Goal: Task Accomplishment & Management: Contribute content

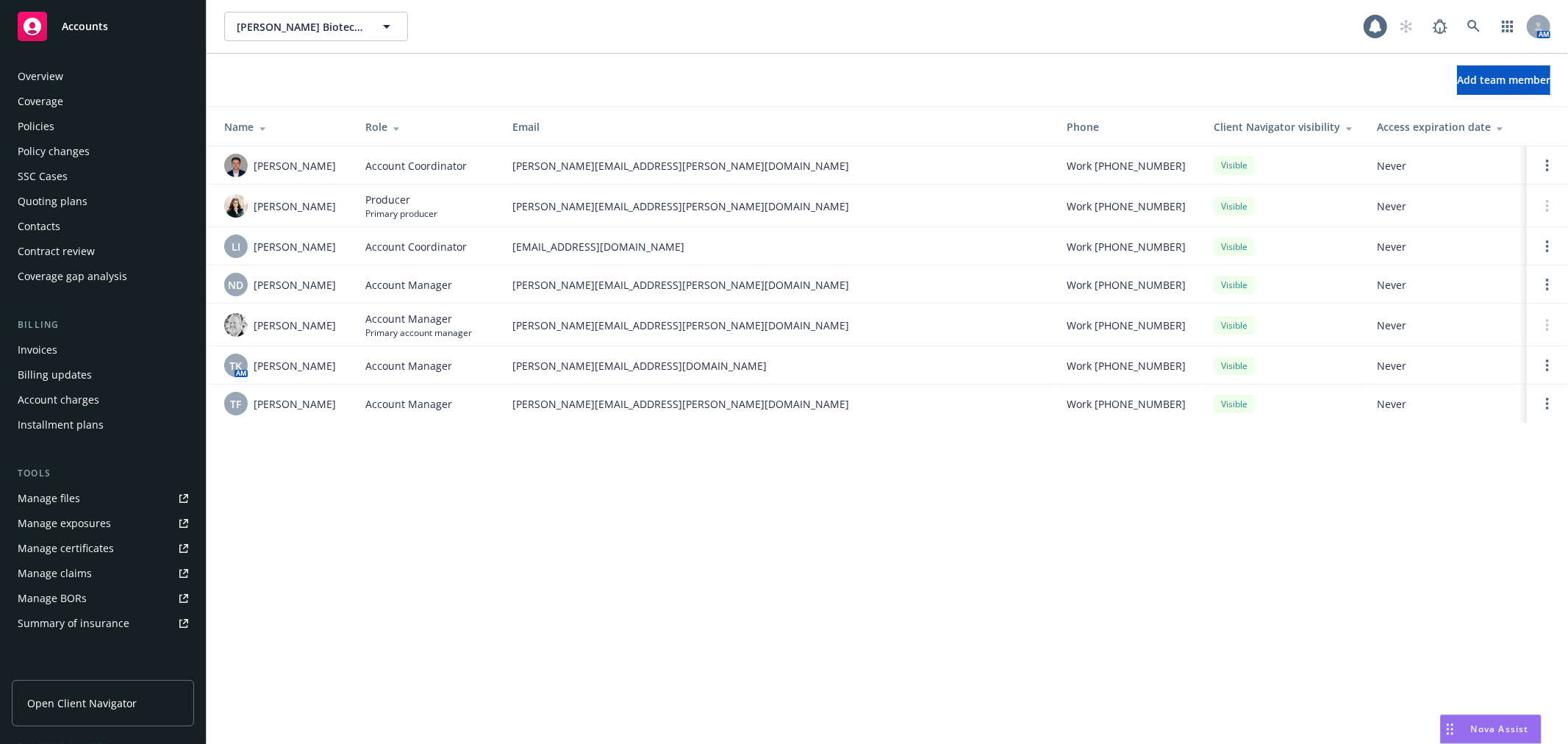
scroll to position [214, 0]
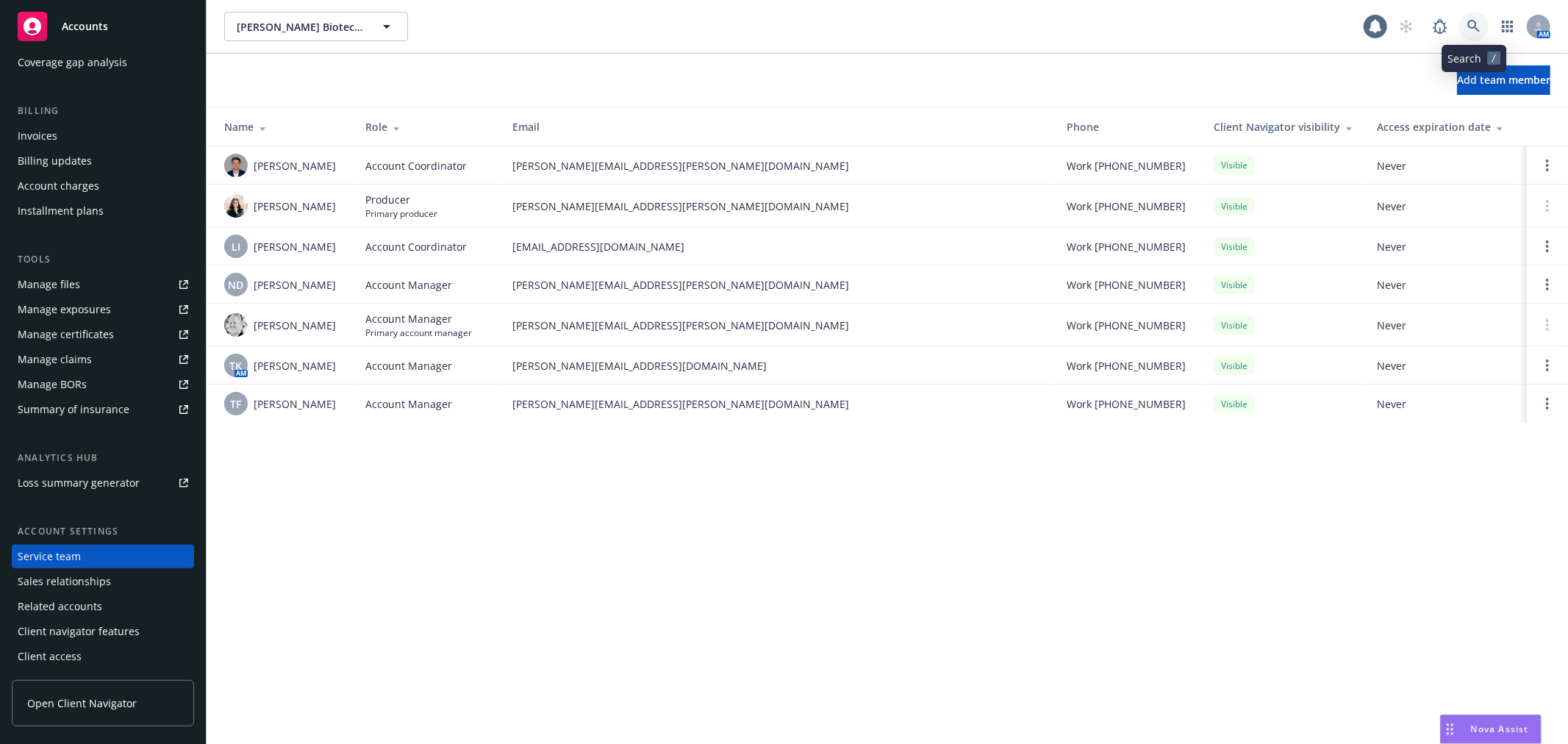
click at [1482, 24] on link at bounding box center [1474, 26] width 30 height 30
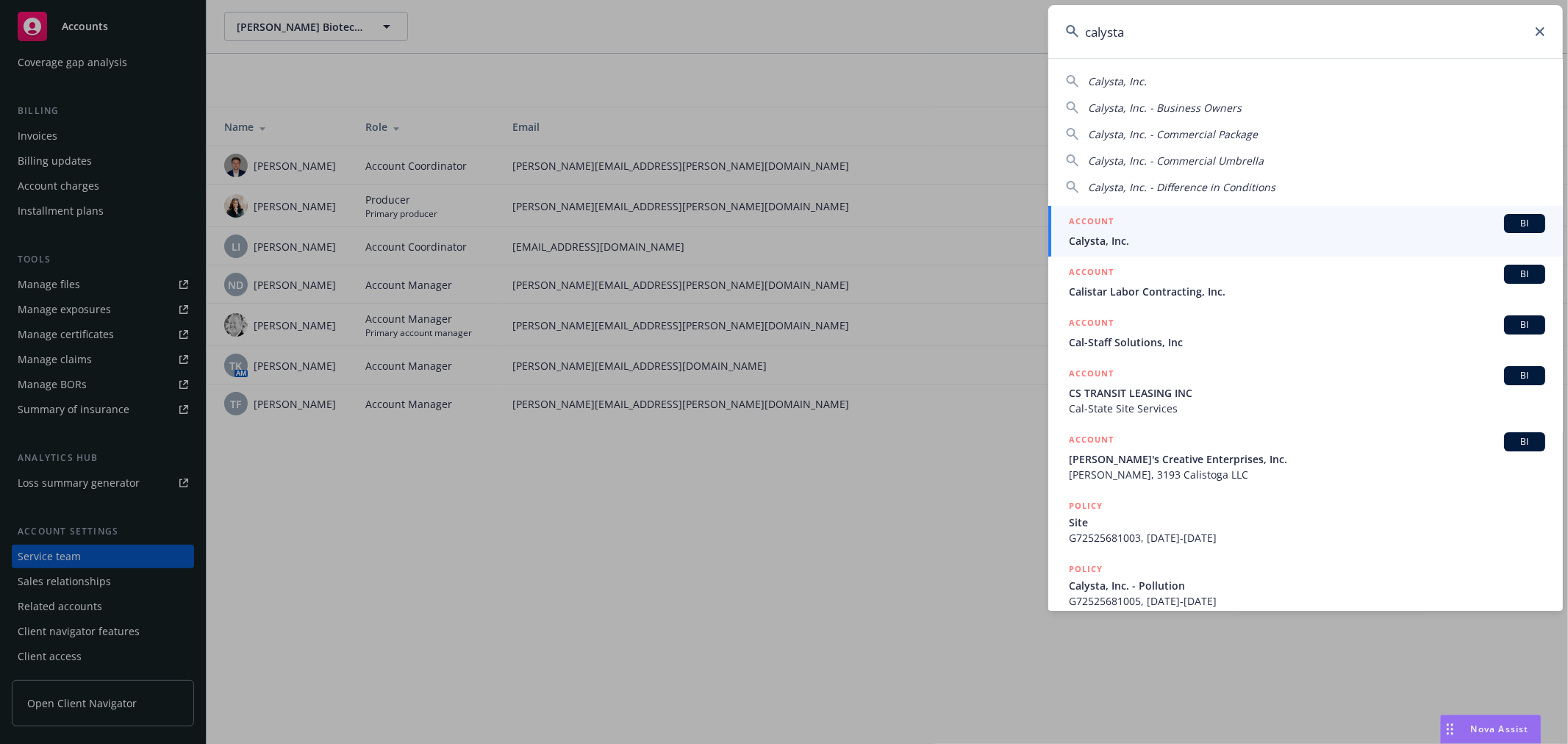
type input "calysta"
click at [1277, 236] on span "Calysta, Inc." at bounding box center [1307, 241] width 477 height 15
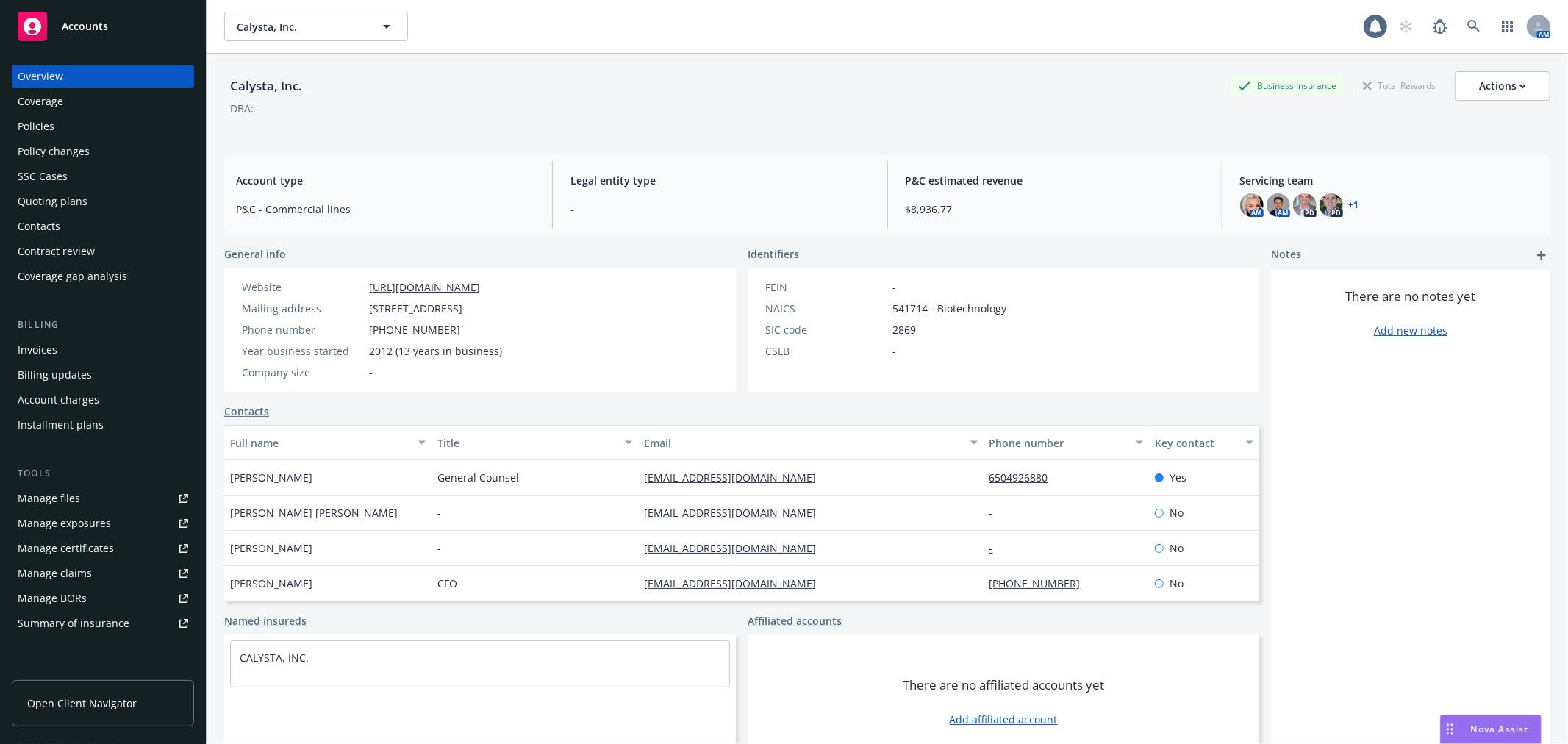
click at [76, 123] on div "Policies" at bounding box center [103, 126] width 170 height 24
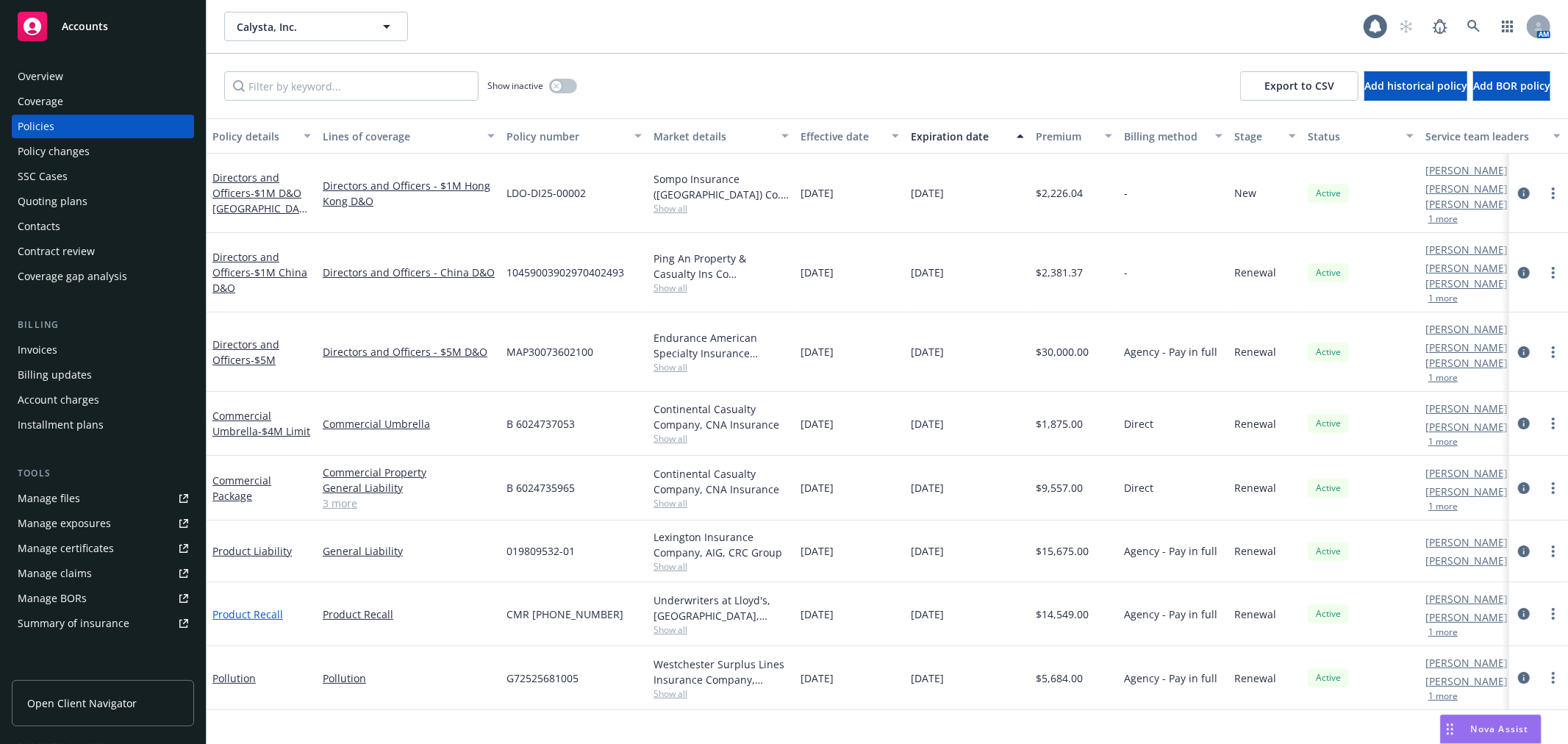
click at [261, 607] on link "Product Recall" at bounding box center [248, 614] width 71 height 14
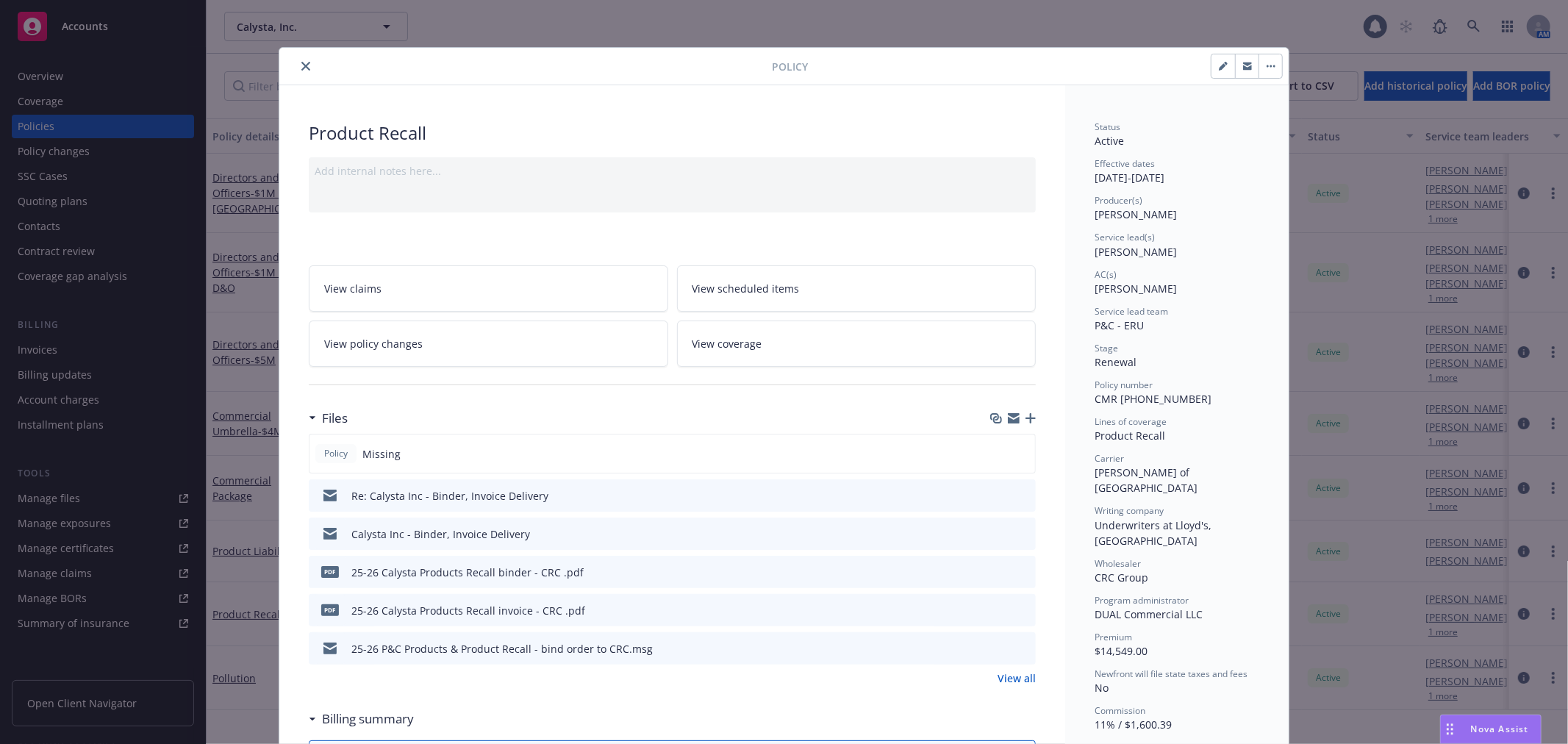
click at [1025, 421] on icon "button" at bounding box center [1031, 419] width 11 height 11
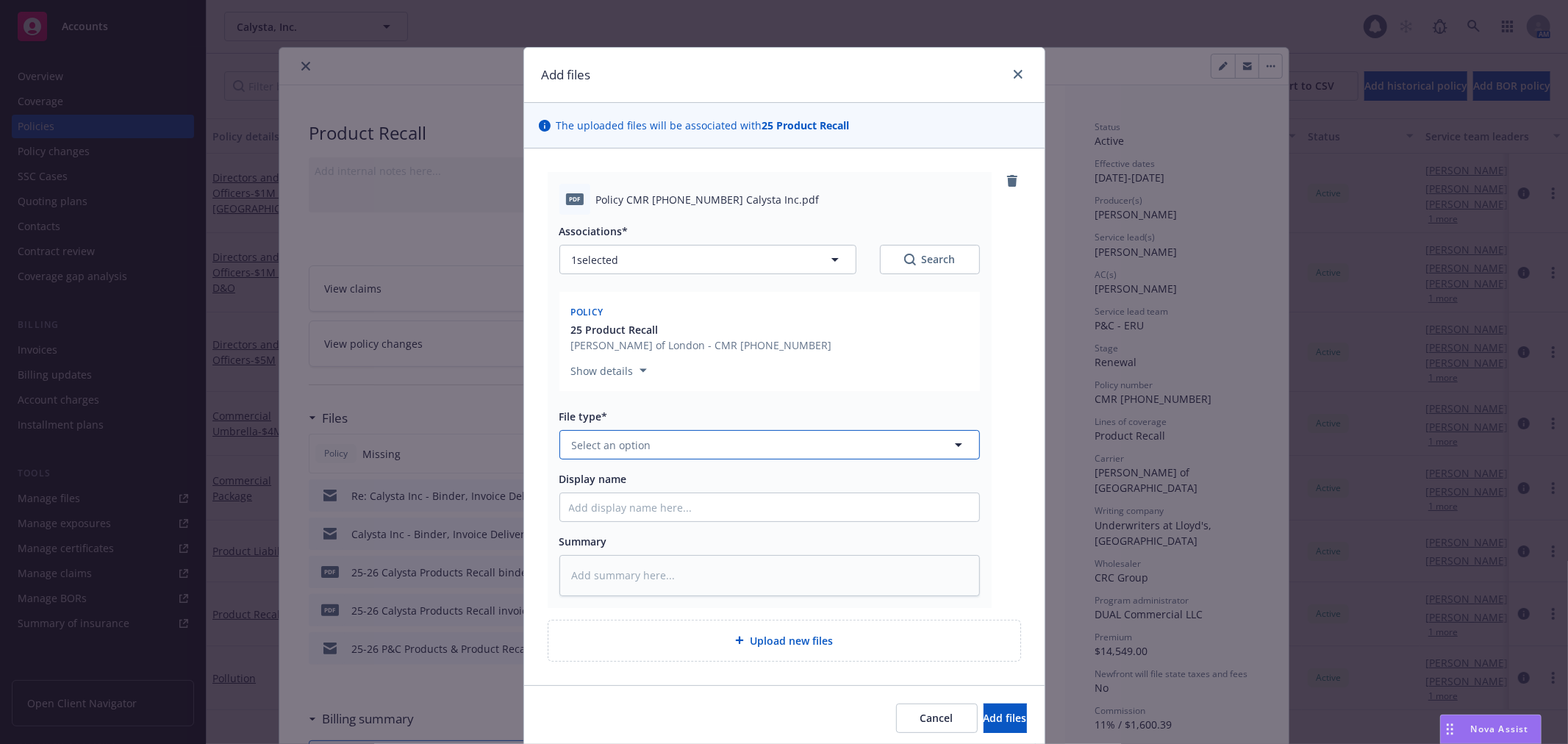
click at [813, 450] on button "Select an option" at bounding box center [769, 445] width 420 height 30
click at [801, 452] on button "Select an option" at bounding box center [769, 445] width 420 height 30
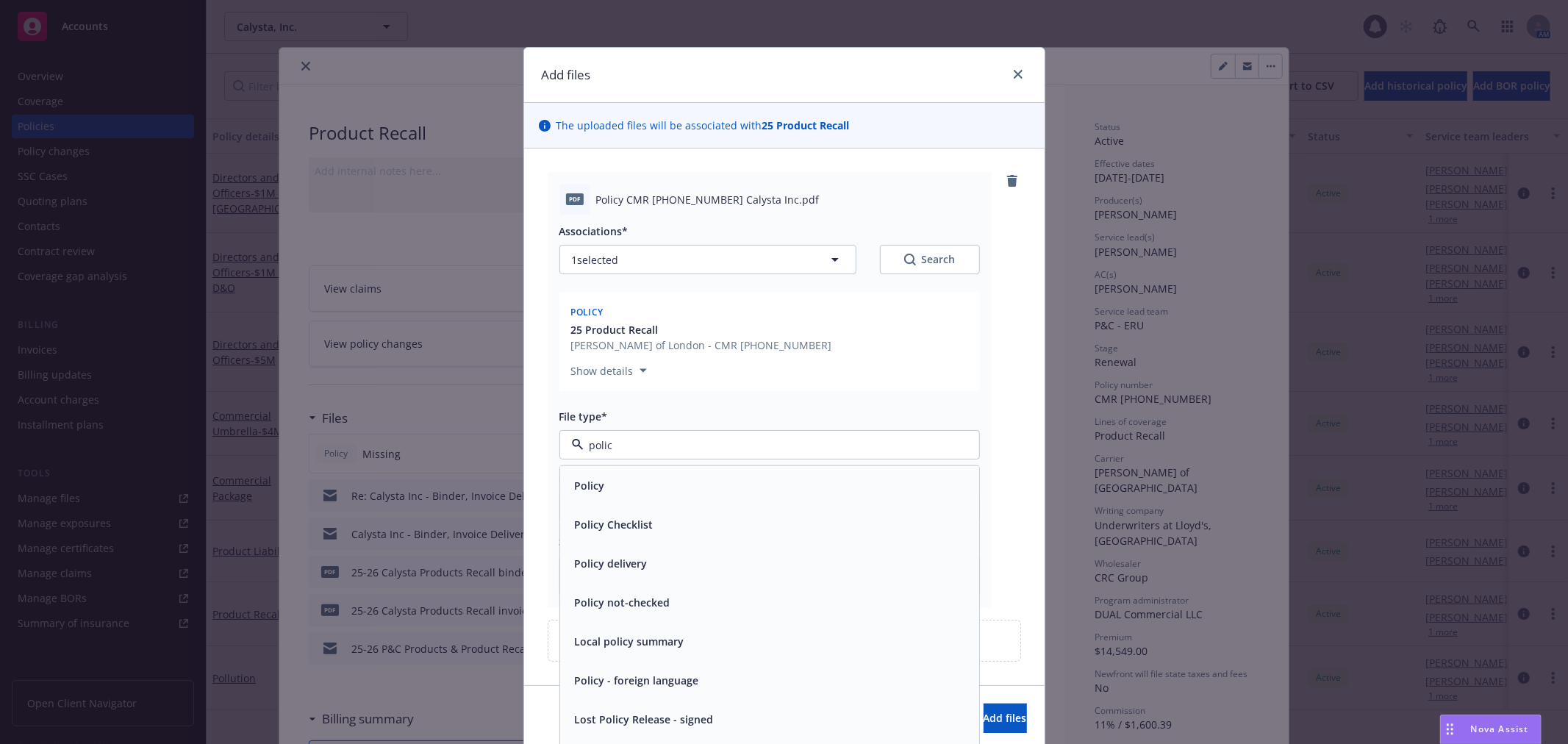
type input "policy"
click at [775, 473] on div "Policy" at bounding box center [769, 485] width 419 height 39
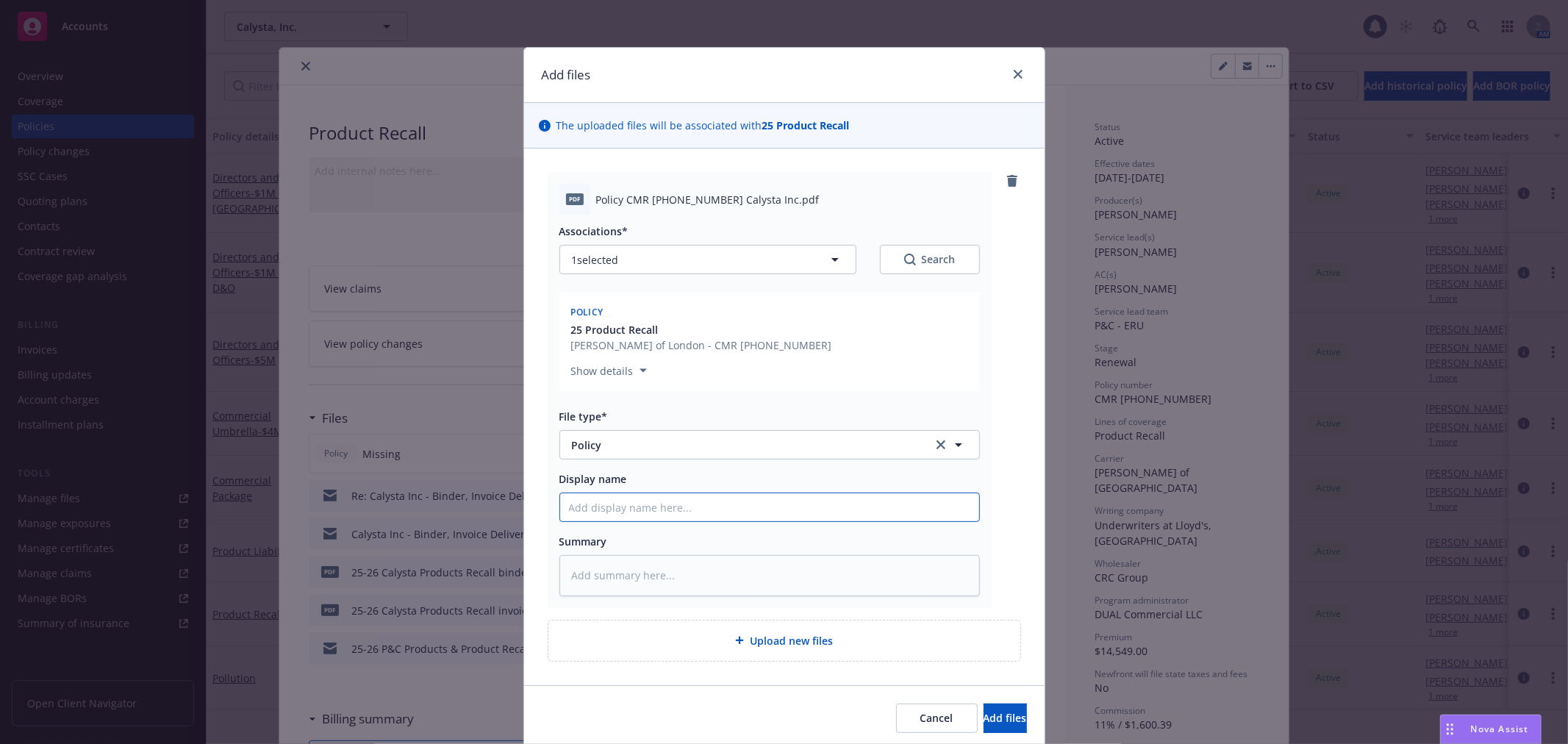
click at [705, 502] on input "Display name" at bounding box center [769, 507] width 419 height 28
type textarea "x"
type input "2"
type textarea "x"
type input "25"
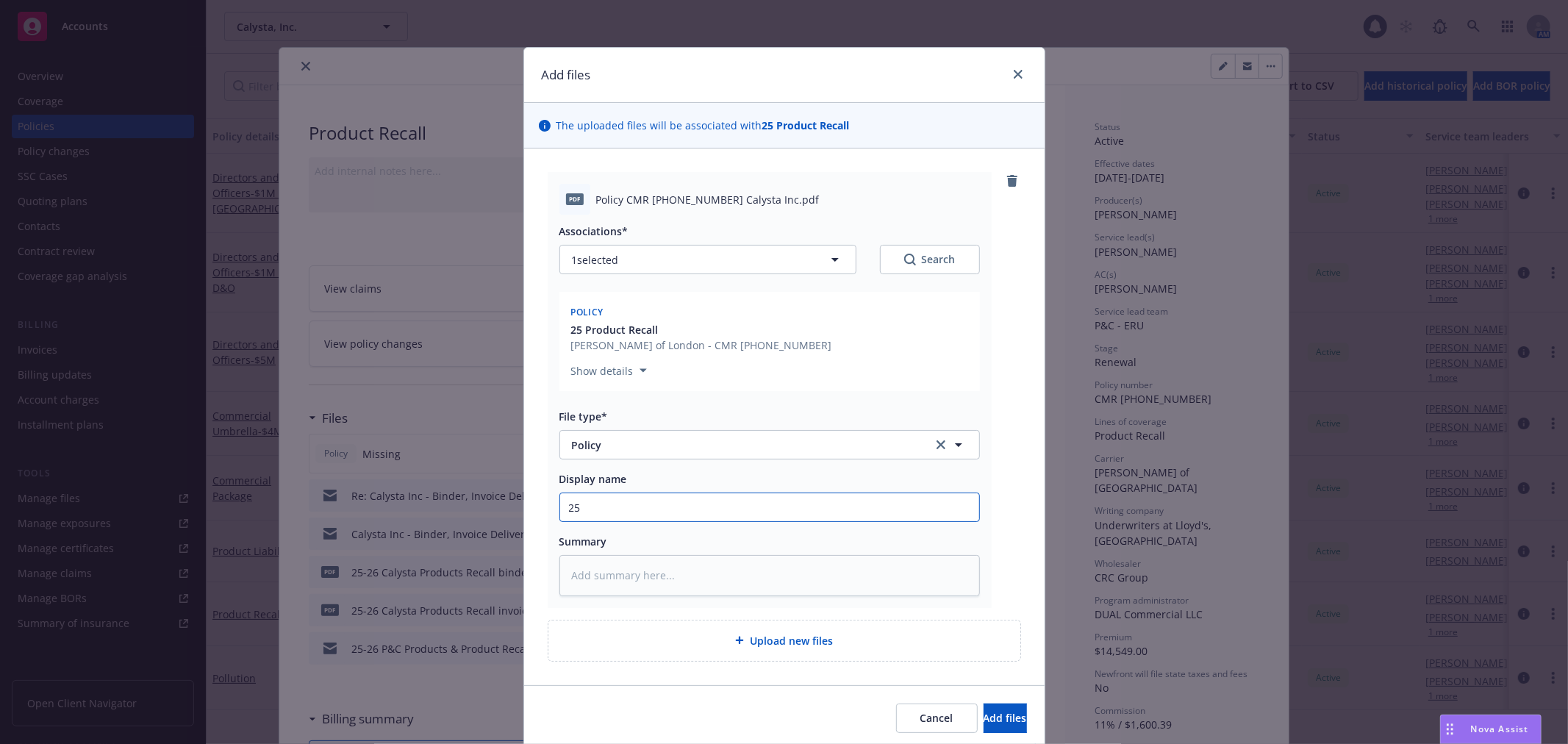
type textarea "x"
type input "25-"
type textarea "x"
type input "25-2"
type textarea "x"
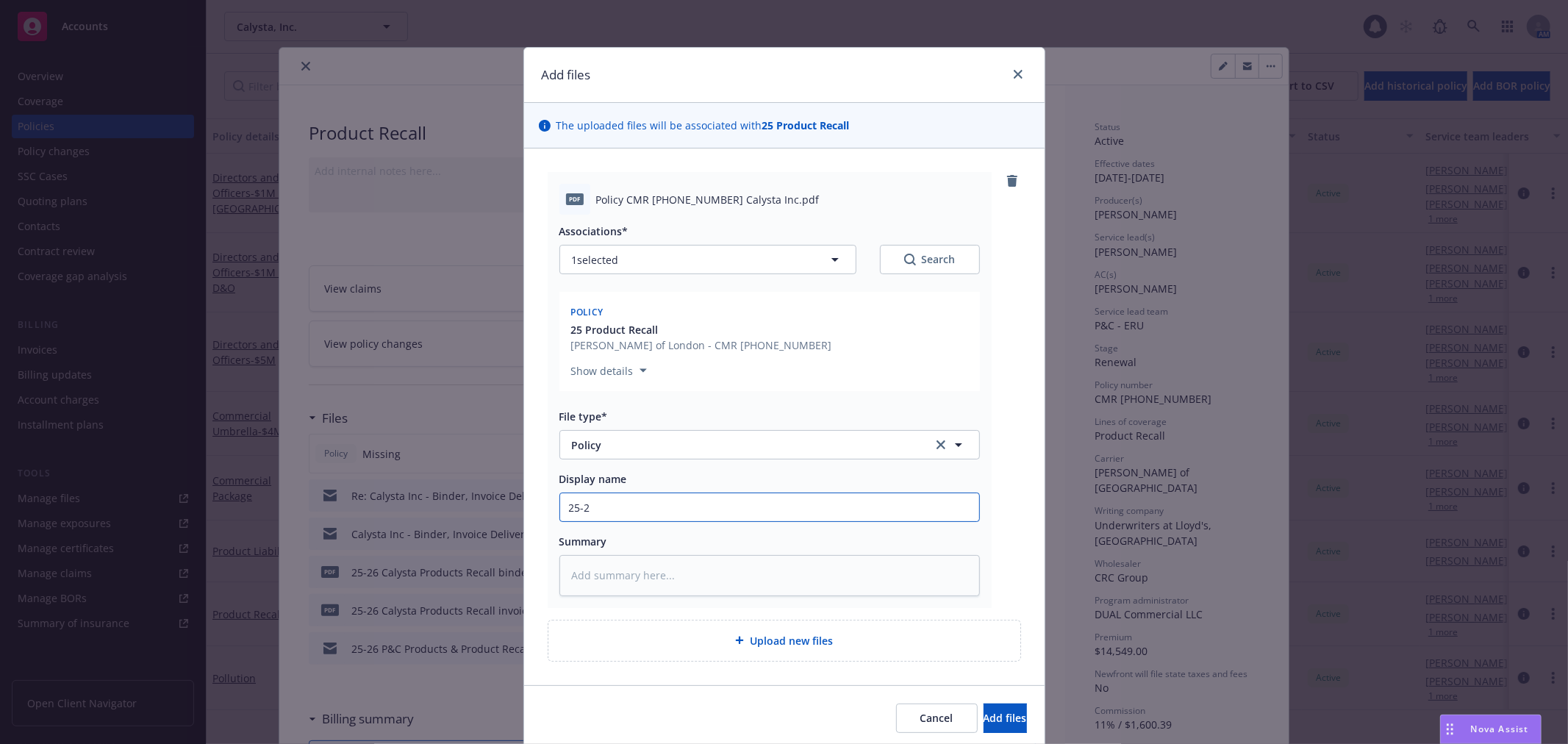
type input "25-2t"
type textarea "x"
type input "25-2"
type textarea "x"
type input "25-26"
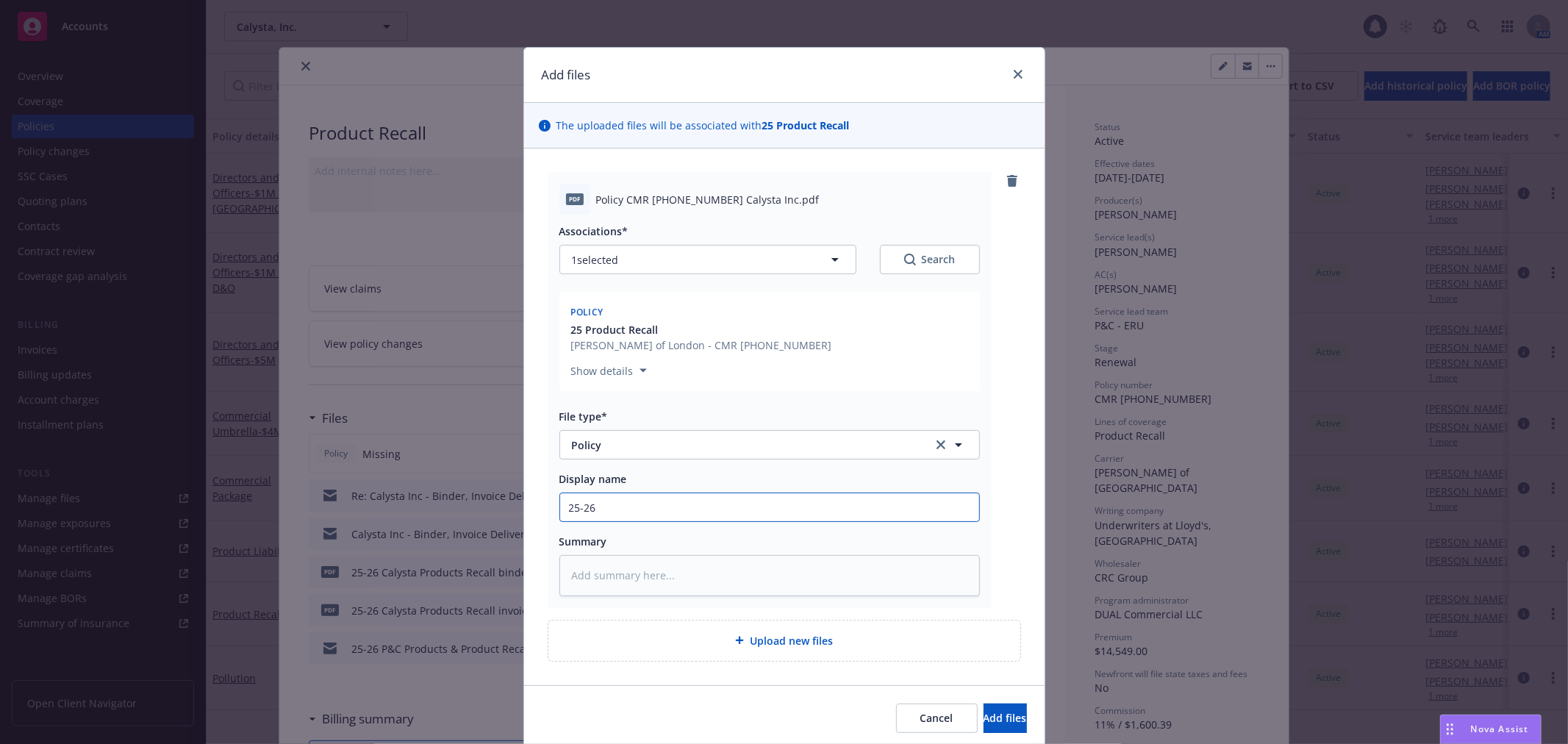
type textarea "x"
type input "25-26"
type textarea "x"
type input "25-26 C"
type textarea "x"
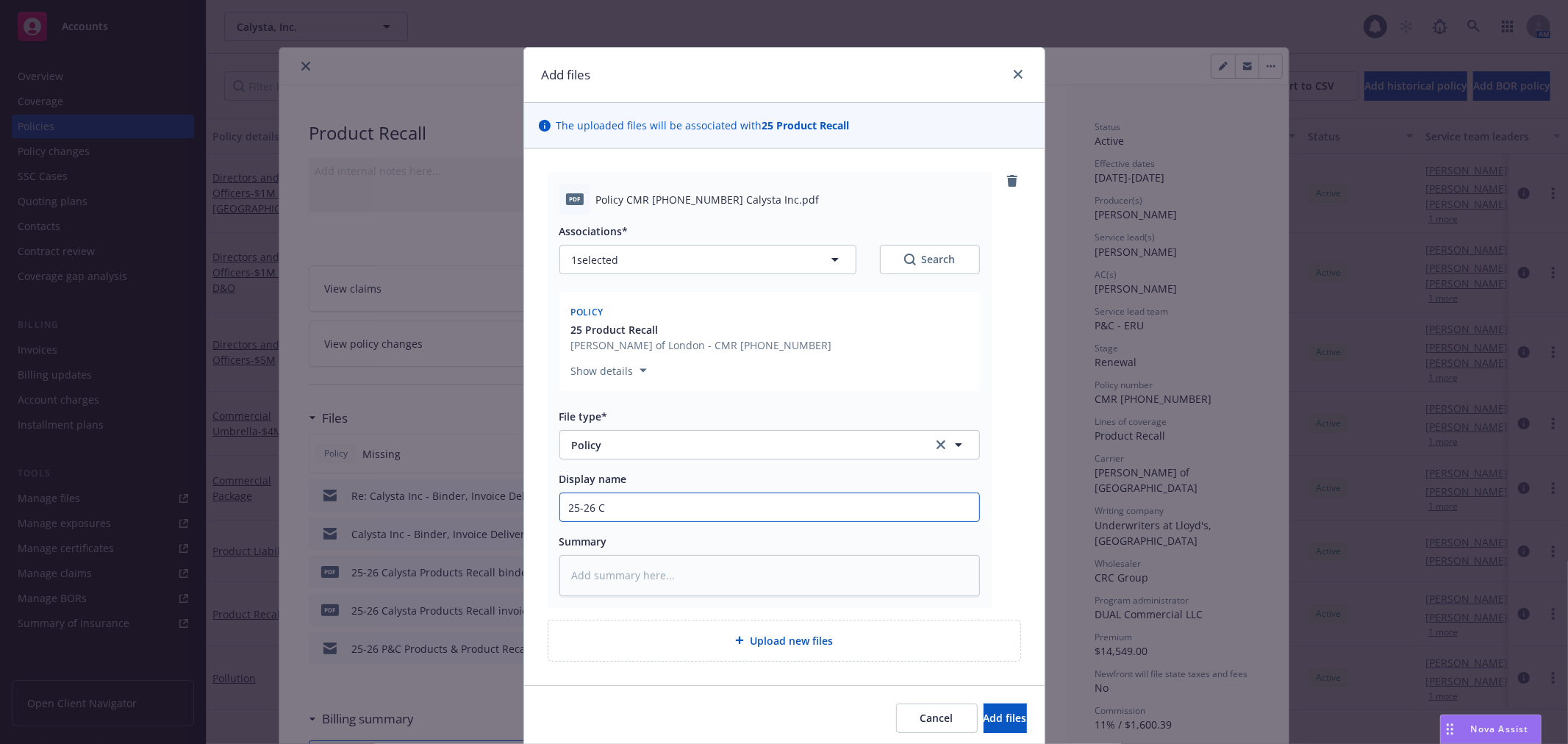
type input "25-26 Ca"
type textarea "x"
type input "25-26 Cal"
type textarea "x"
type input "25-26 Caly"
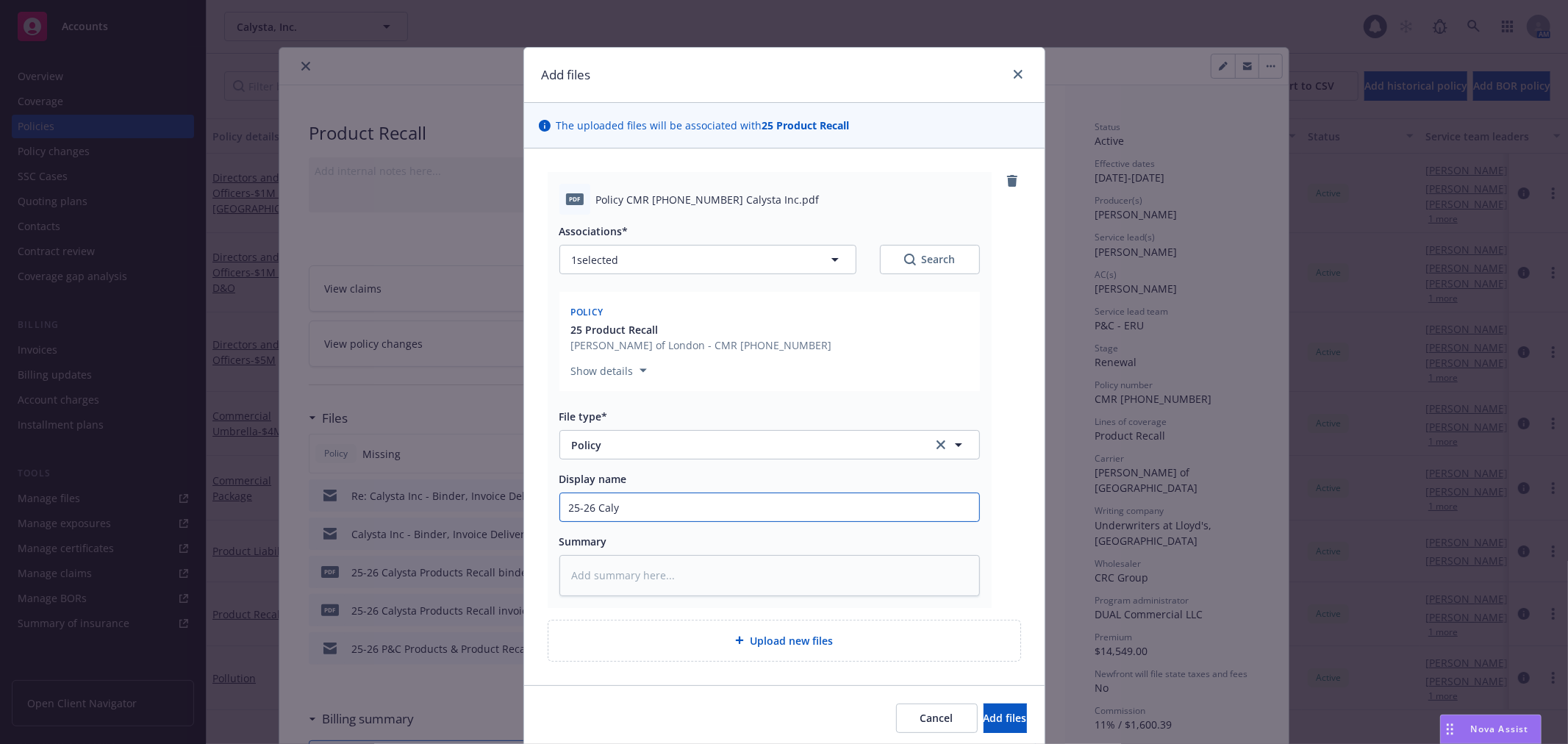
type textarea "x"
type input "25-26 Calys"
type textarea "x"
type input "25-26 Calyst"
type textarea "x"
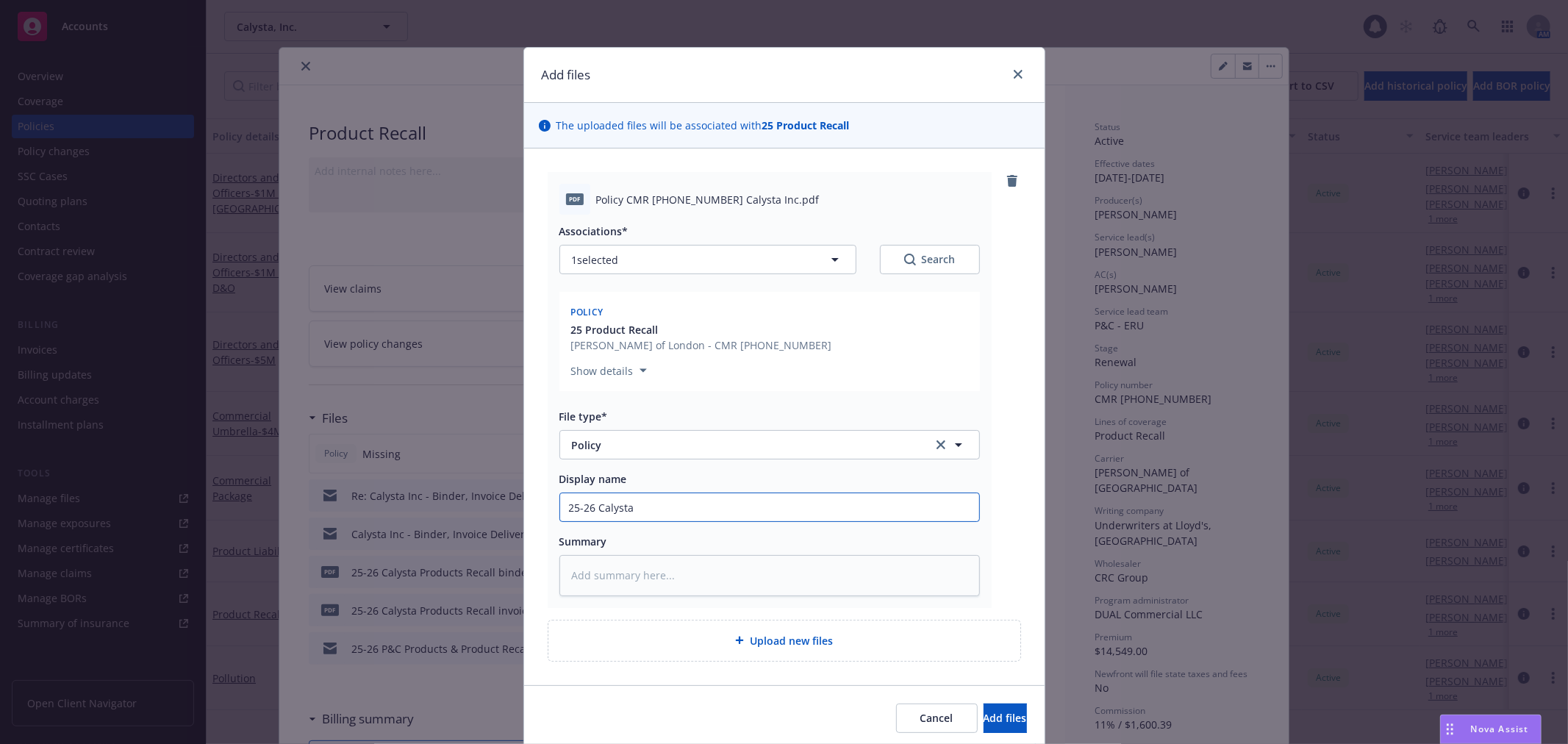
type input "25-26 Calysta"
type textarea "x"
type input "25-26 [PERSON_NAME]"
type textarea "x"
type input "25-26 Calysta Ic"
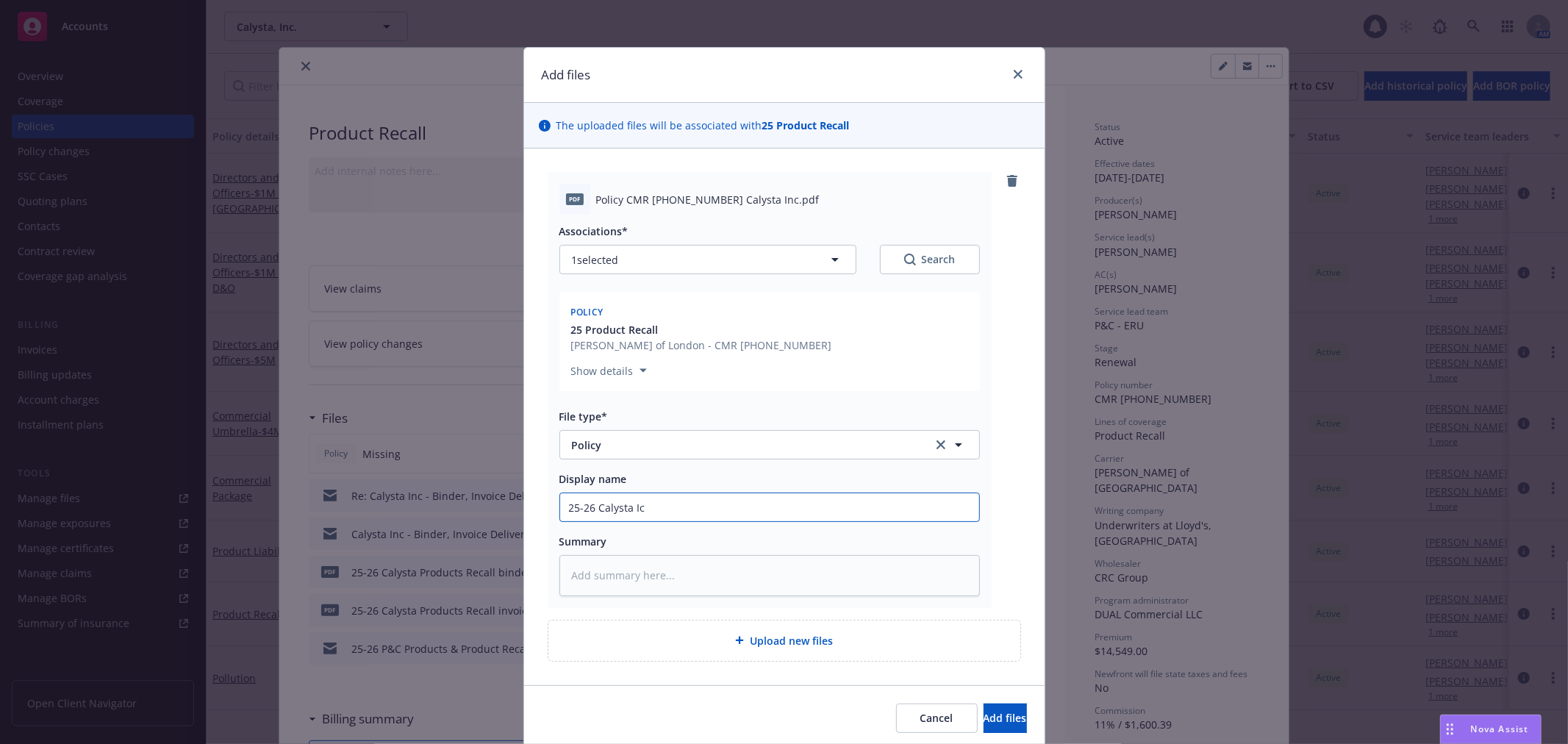
type textarea "x"
type input "25-26 [PERSON_NAME]"
type textarea "x"
type input "25-26 Calysta In"
type textarea "x"
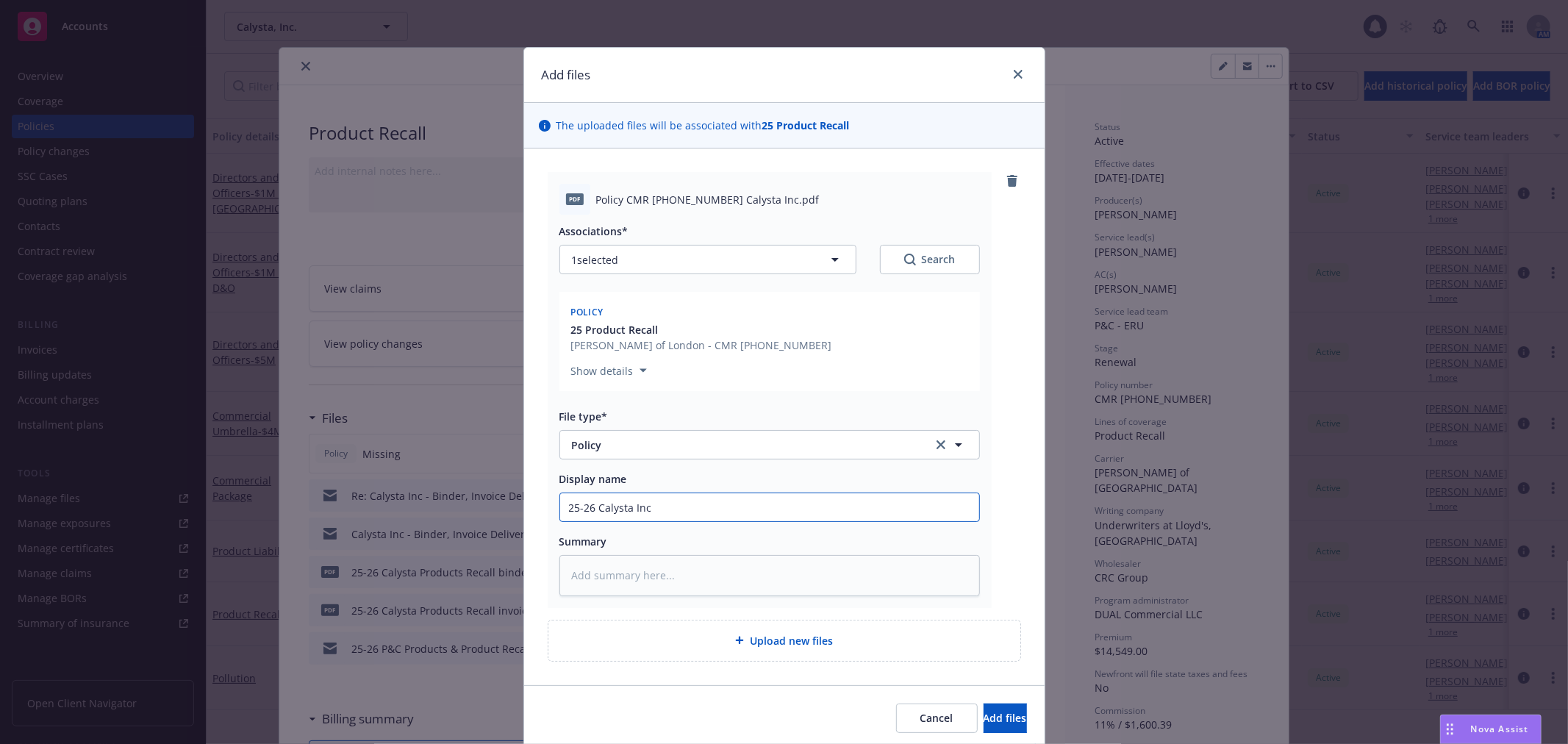
type input "25-26 Calysta Inc"
type textarea "x"
type input "25-26 Calysta Inc P"
type textarea "x"
type input "25-26 Calysta Inc Po"
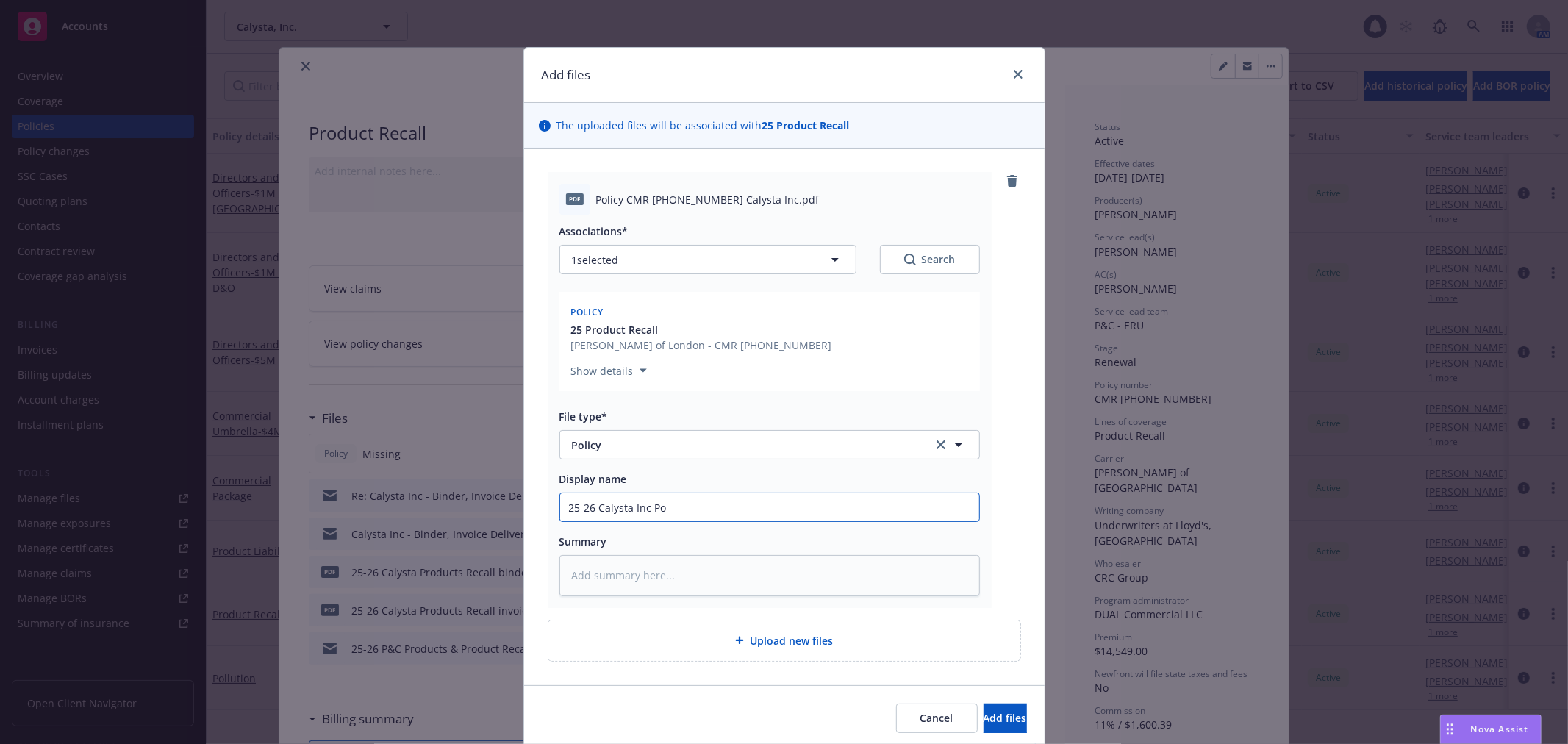
type textarea "x"
type input "25-26 Calysta Inc P"
type textarea "x"
type input "25-26 Calysta Inc Pr"
type textarea "x"
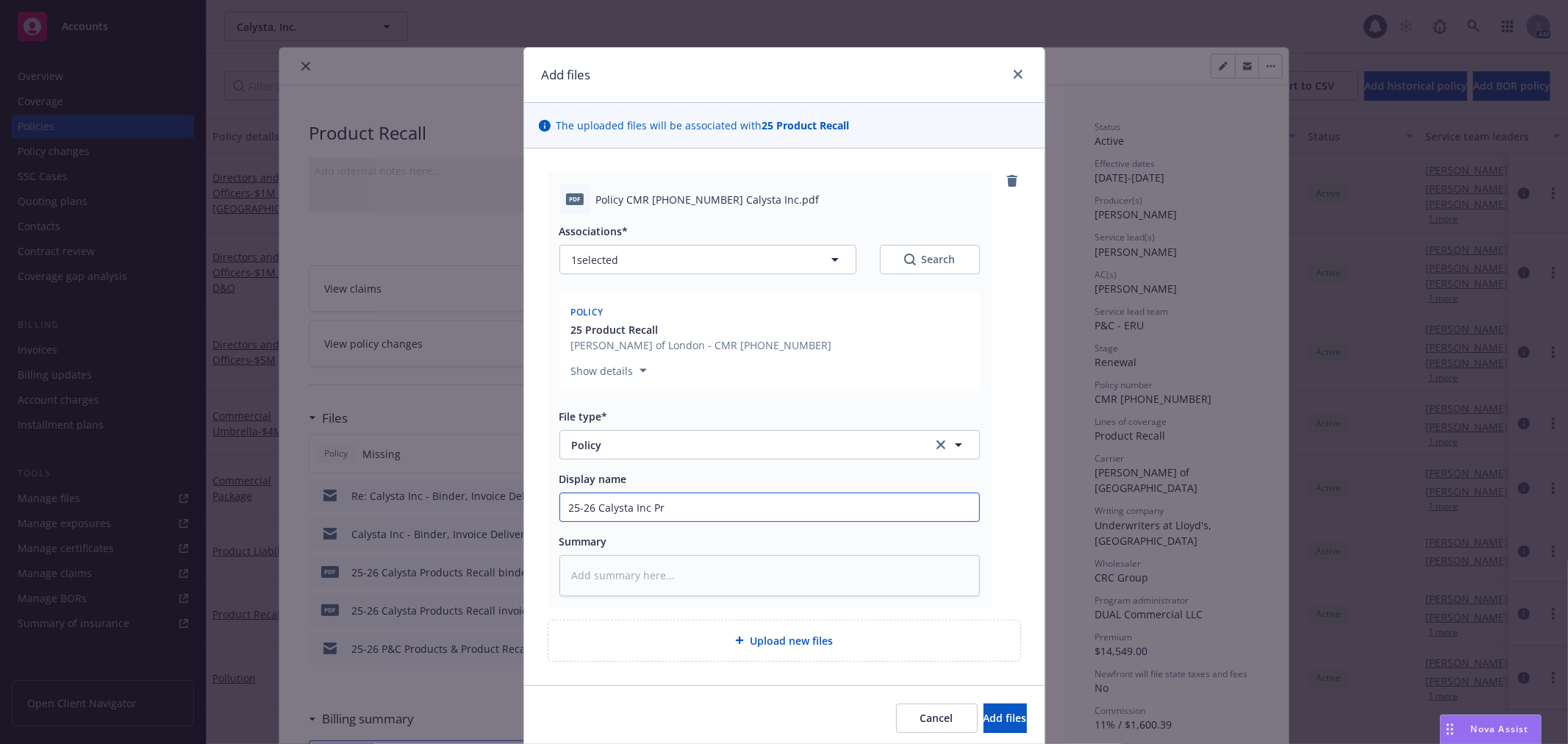
type input "25-26 Calysta Inc Pro"
type textarea "x"
type input "25-26 Calysta Inc Produ"
type textarea "x"
type input "25-26 Calysta Inc Product"
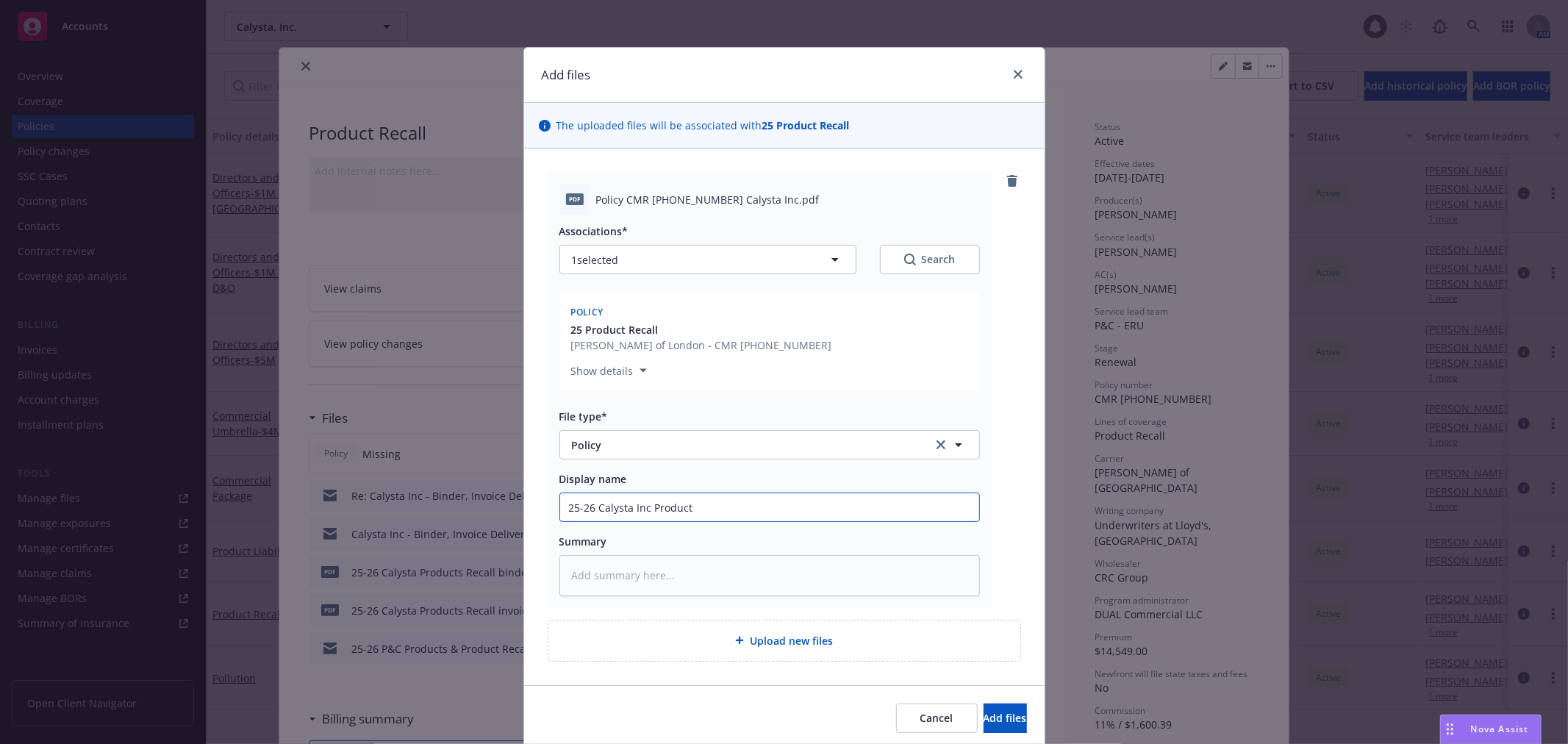
type textarea "x"
type input "25-26 Calysta Inc Product"
type textarea "x"
type input "25-26 Calysta Inc Product Re"
type textarea "x"
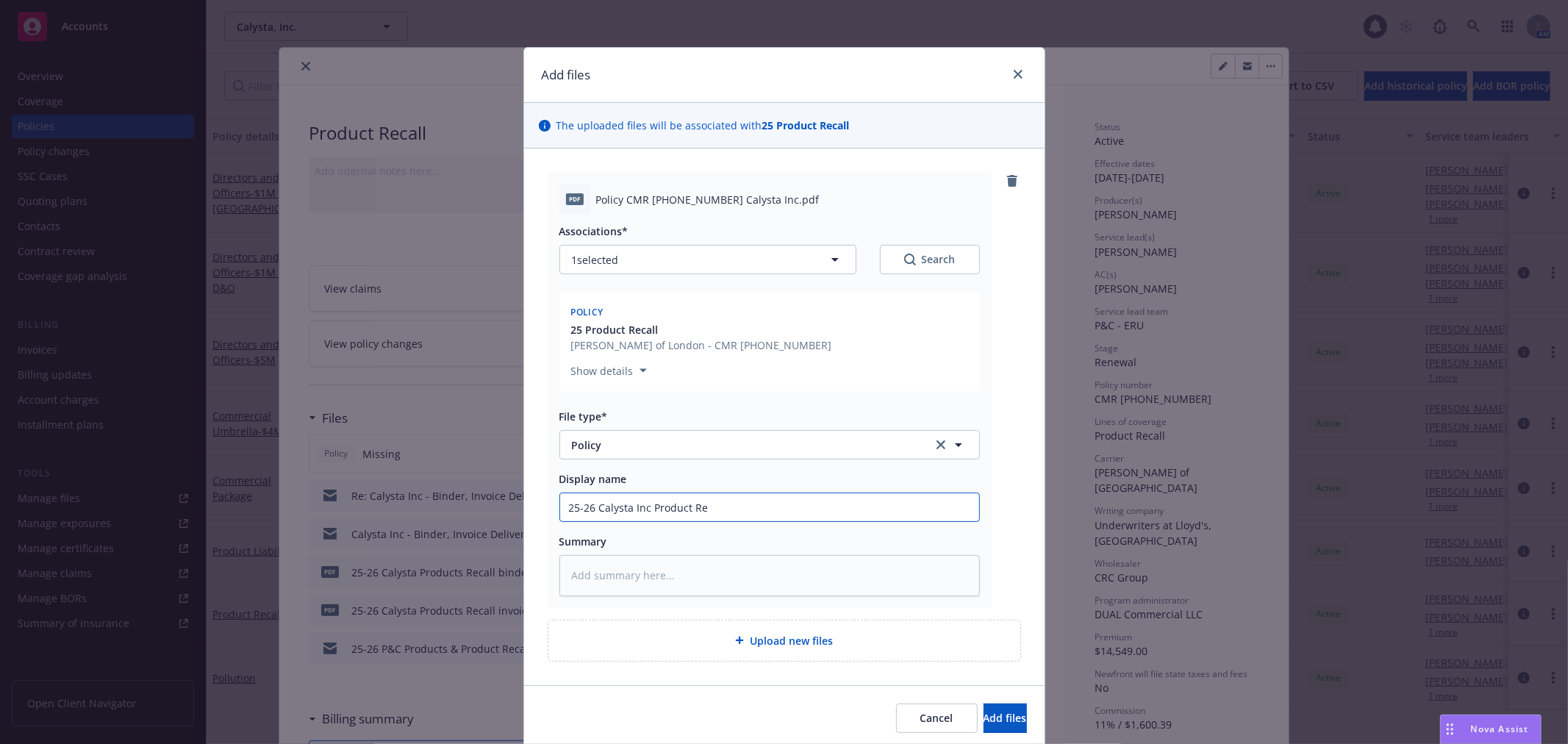
type input "25-26 Calysta Inc Product Rec"
type textarea "x"
type input "25-26 Calysta Inc Product Recal"
type textarea "x"
type input "25-26 Calysta Inc Product Recall"
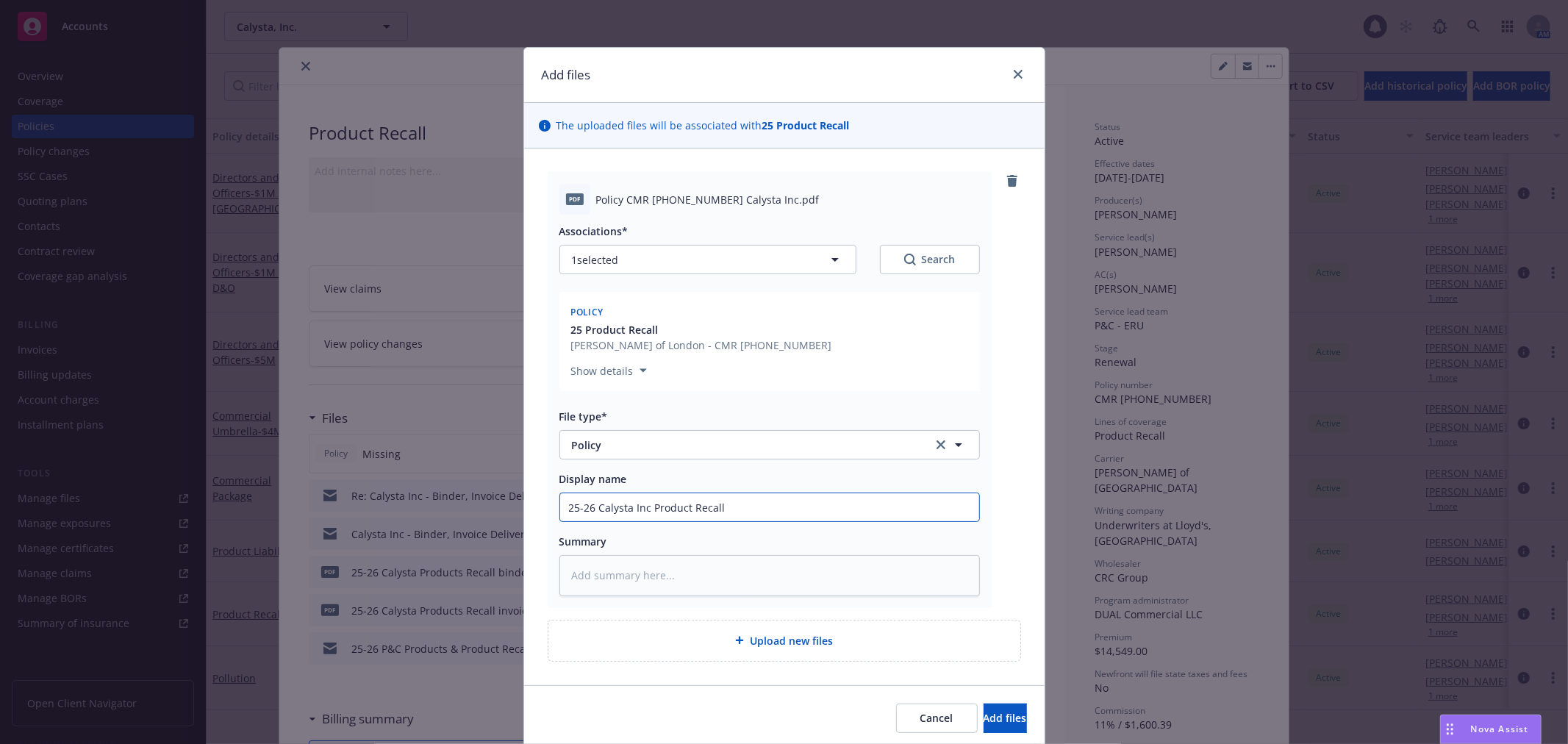
type textarea "x"
type input "25-26 Calysta Inc Product Recall"
type textarea "x"
type input "25-26 Calysta Inc Product Recall P"
type textarea "x"
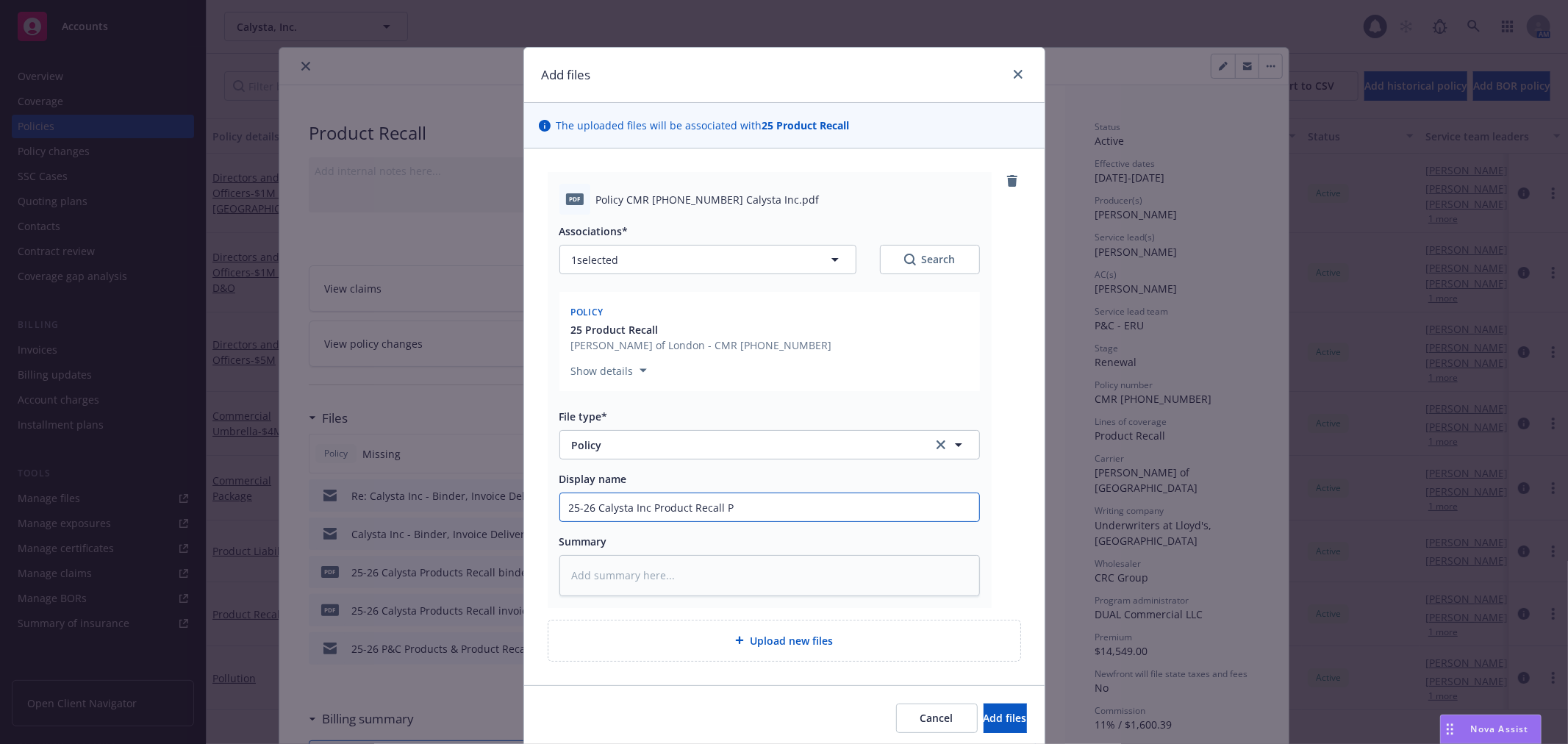
type input "25-26 Calysta Inc Product Recall Po"
type textarea "x"
type input "25-26 Calysta Inc Product Recall Pol"
type textarea "x"
type input "25-26 Calysta Inc Product Recall Poli"
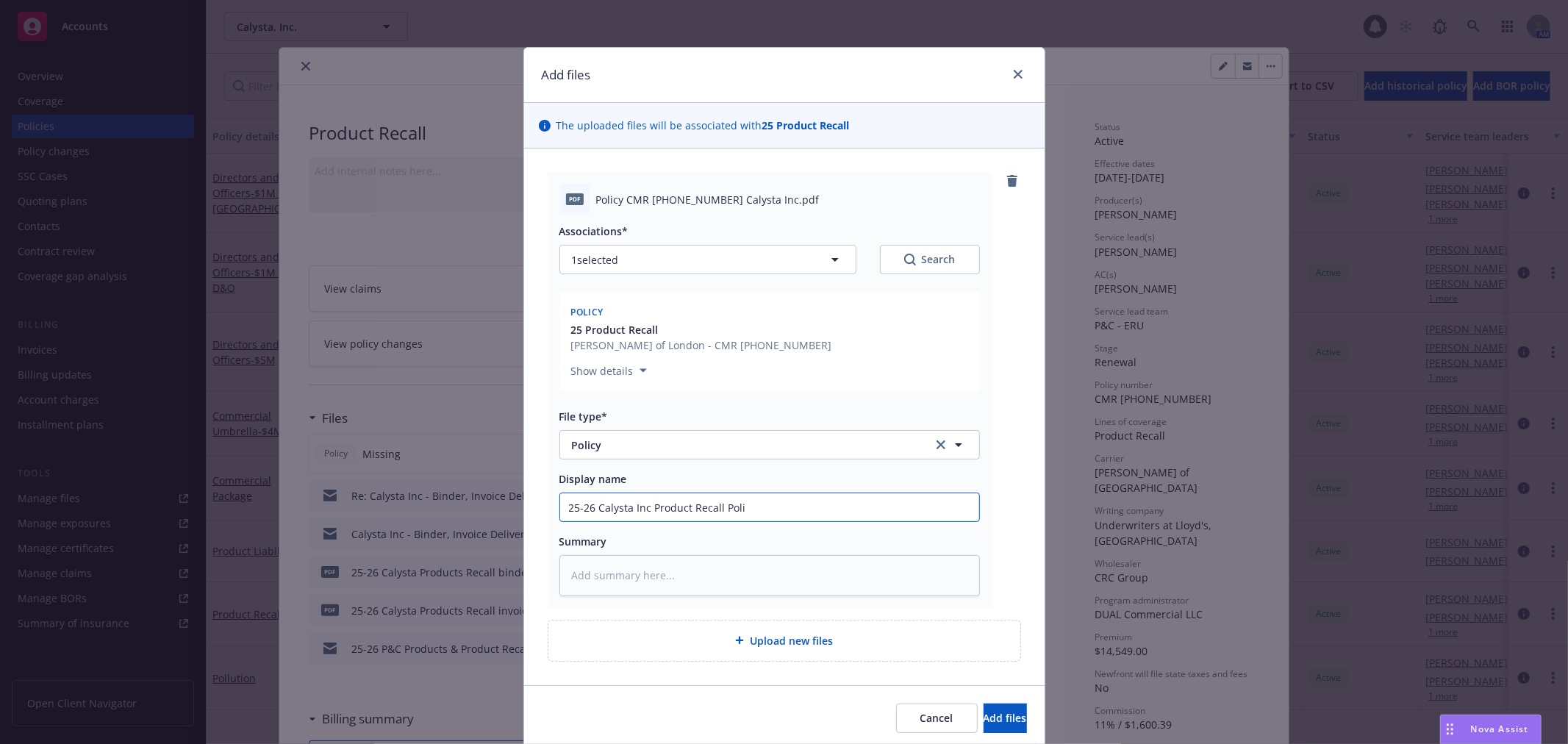
type textarea "x"
type input "25-26 Calysta Inc Product Recall Polic"
type textarea "x"
type input "25-26 Calysta Inc Product Recall Policy"
type textarea "x"
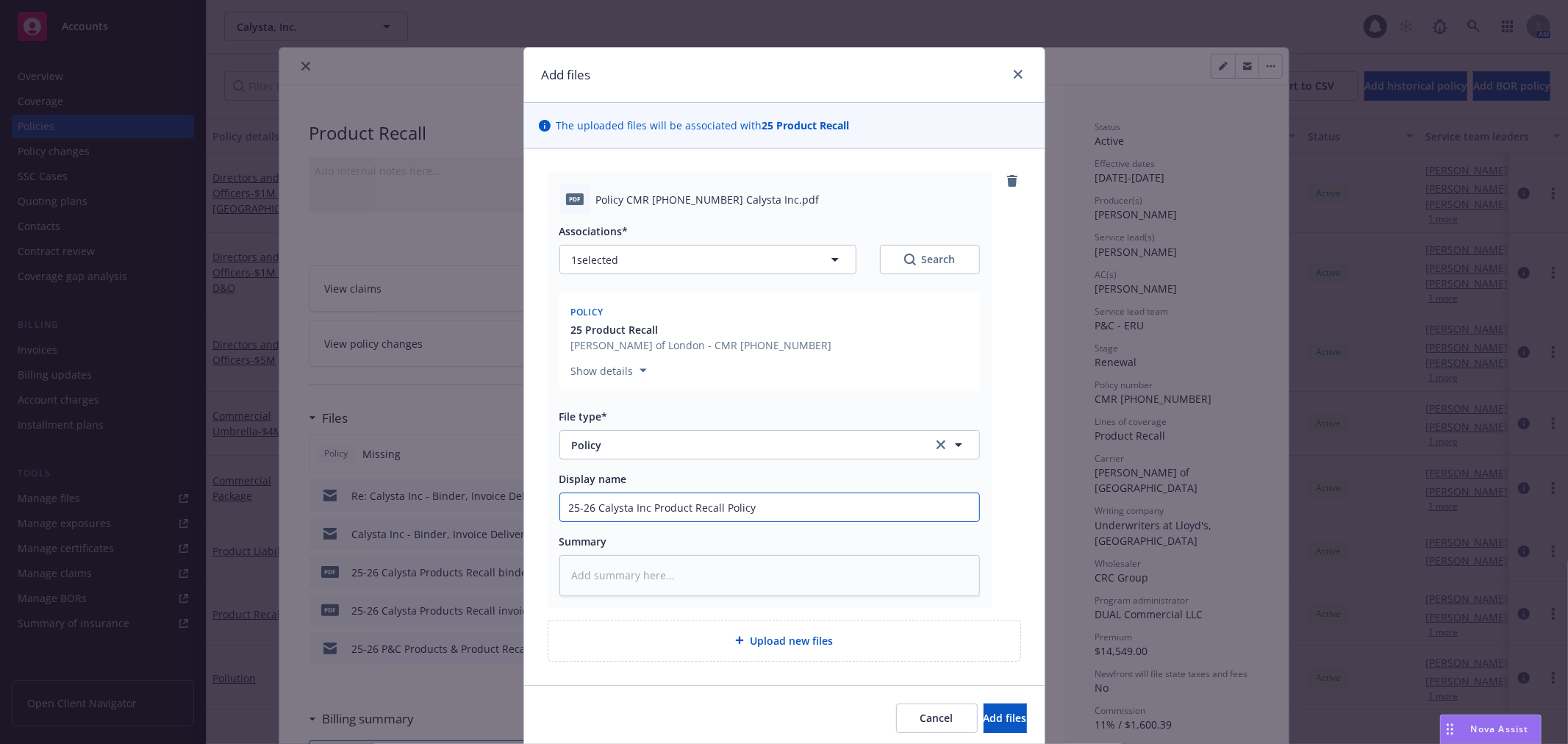
type input "25-26 Calysta Inc Product Recall Policy -"
type textarea "x"
type input "25-26 Calysta Inc Product Recall Policy -"
type textarea "x"
type input "25-26 Calysta Inc Product Recall Policy - L"
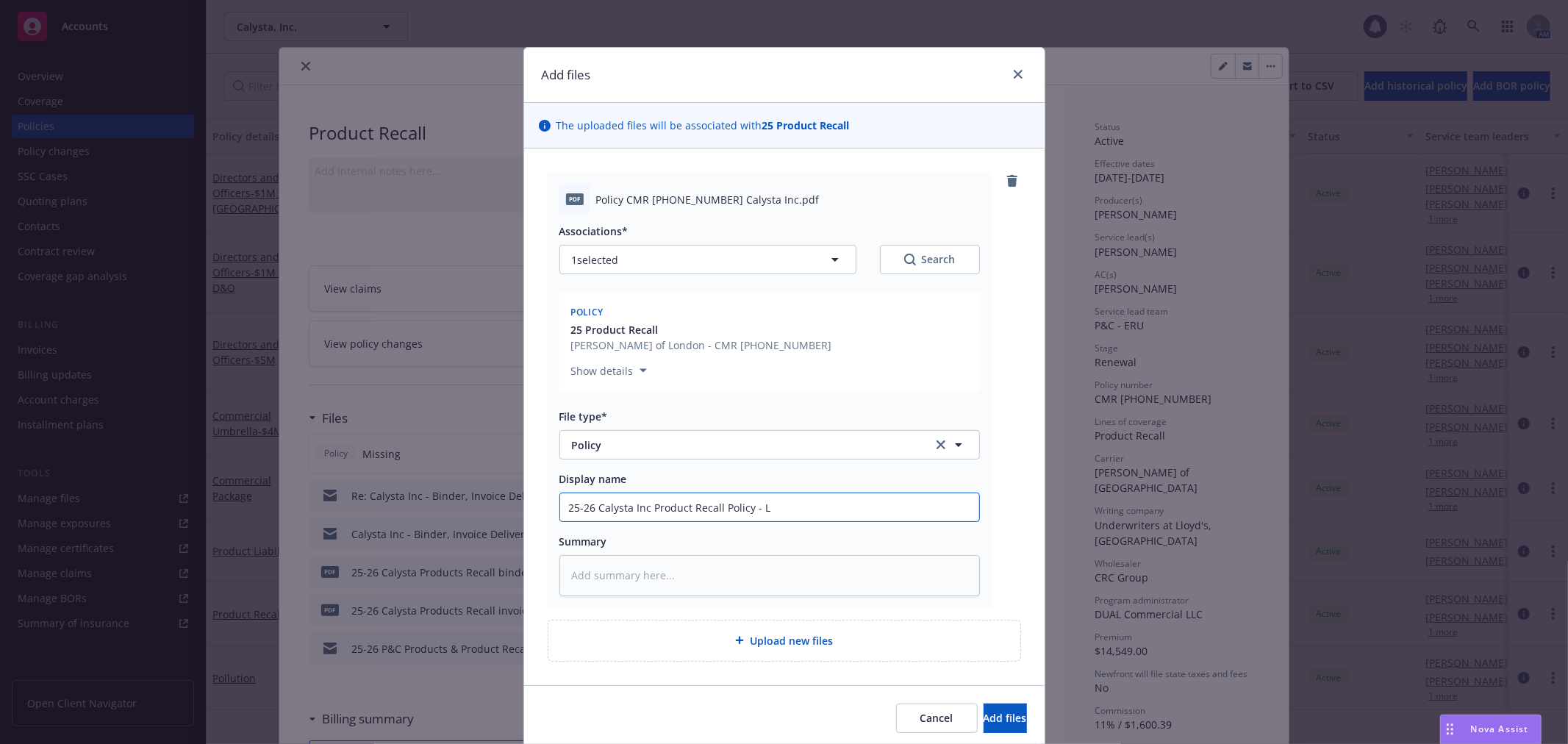
type textarea "x"
type input "25-26 Calysta Inc Product Recall Policy - Ll"
type textarea "x"
type input "25-26 Calysta Inc Product Recall Policy - Llo"
type textarea "x"
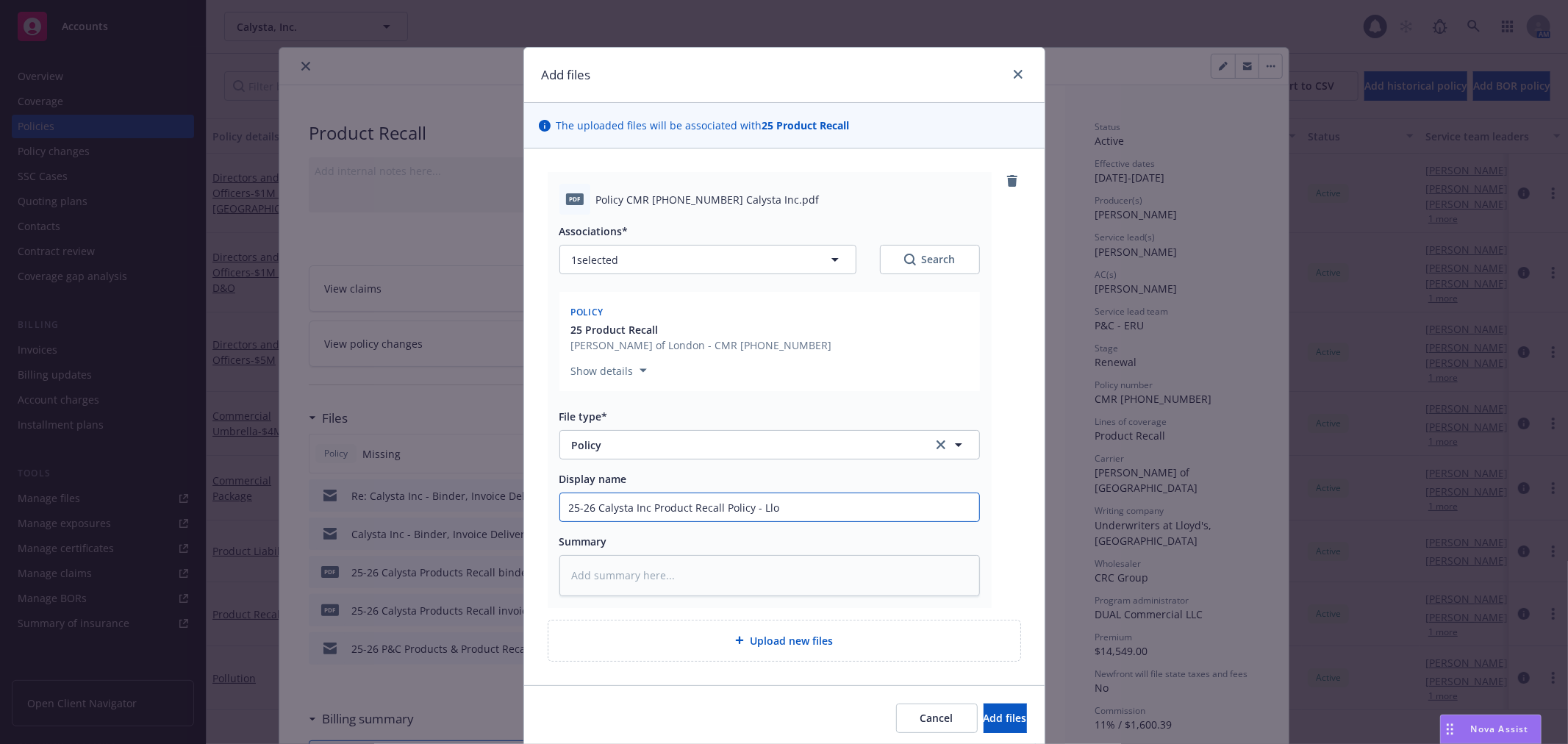
type input "25-26 Calysta Inc Product Recall Policy - Lloy"
type textarea "x"
type input "25-26 Calysta Inc Product Recall Policy - Lloyds"
type textarea "x"
type input "25-26 Calysta Inc Product Recall Policy - Lloyds"
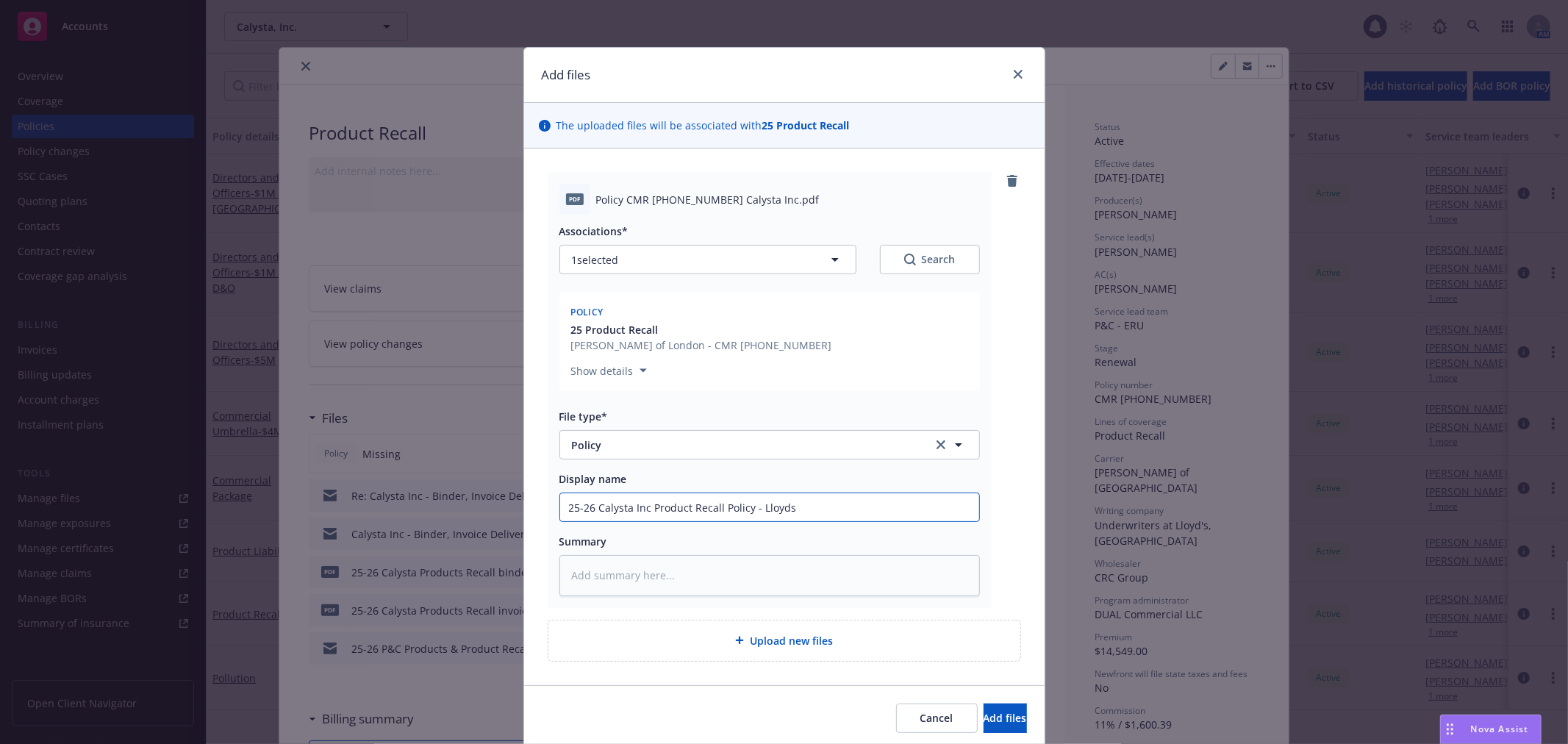
type textarea "x"
type input "25-26 Calysta Inc Product Recall Policy - Lloyds"
click at [984, 719] on span "Add files" at bounding box center [1005, 717] width 43 height 14
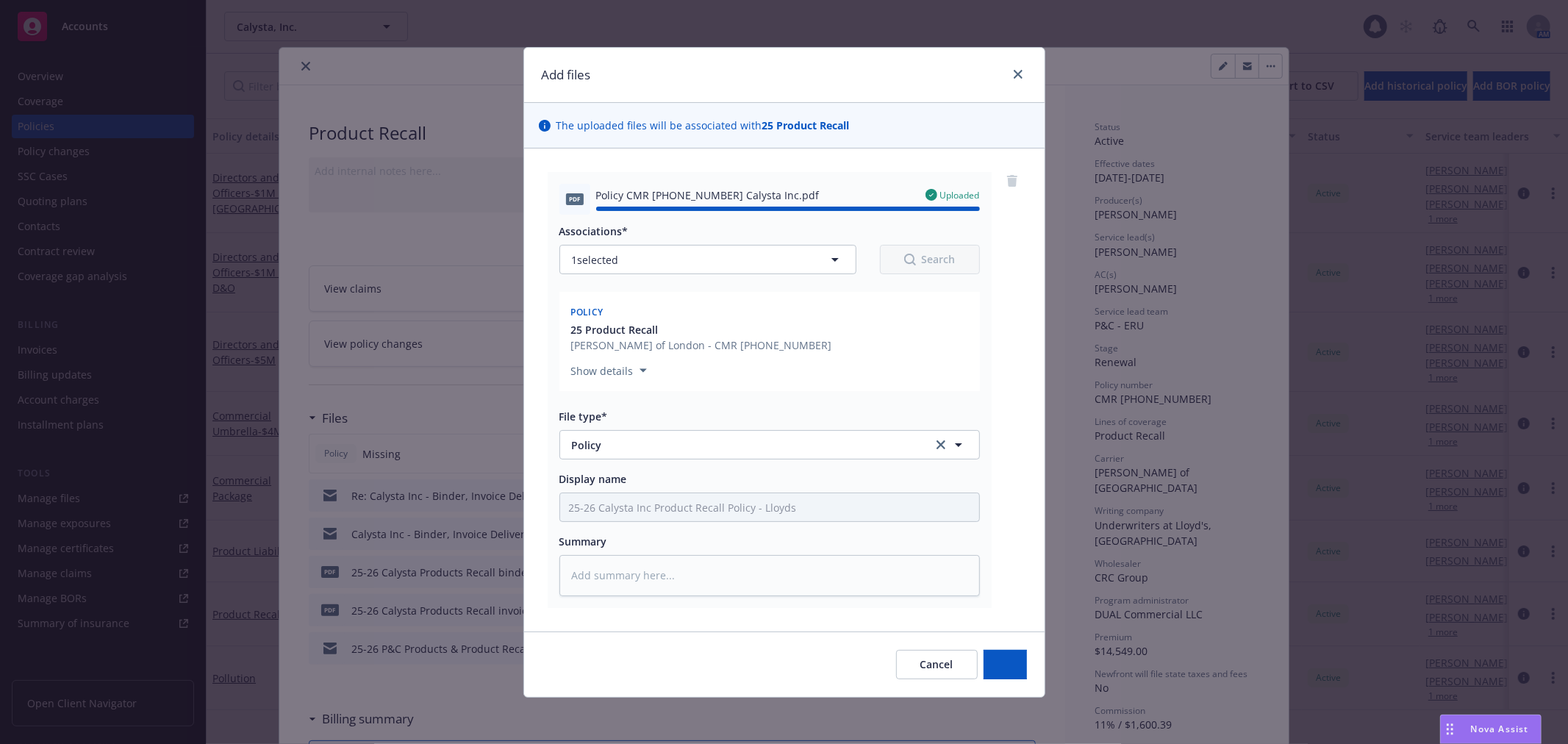
type textarea "x"
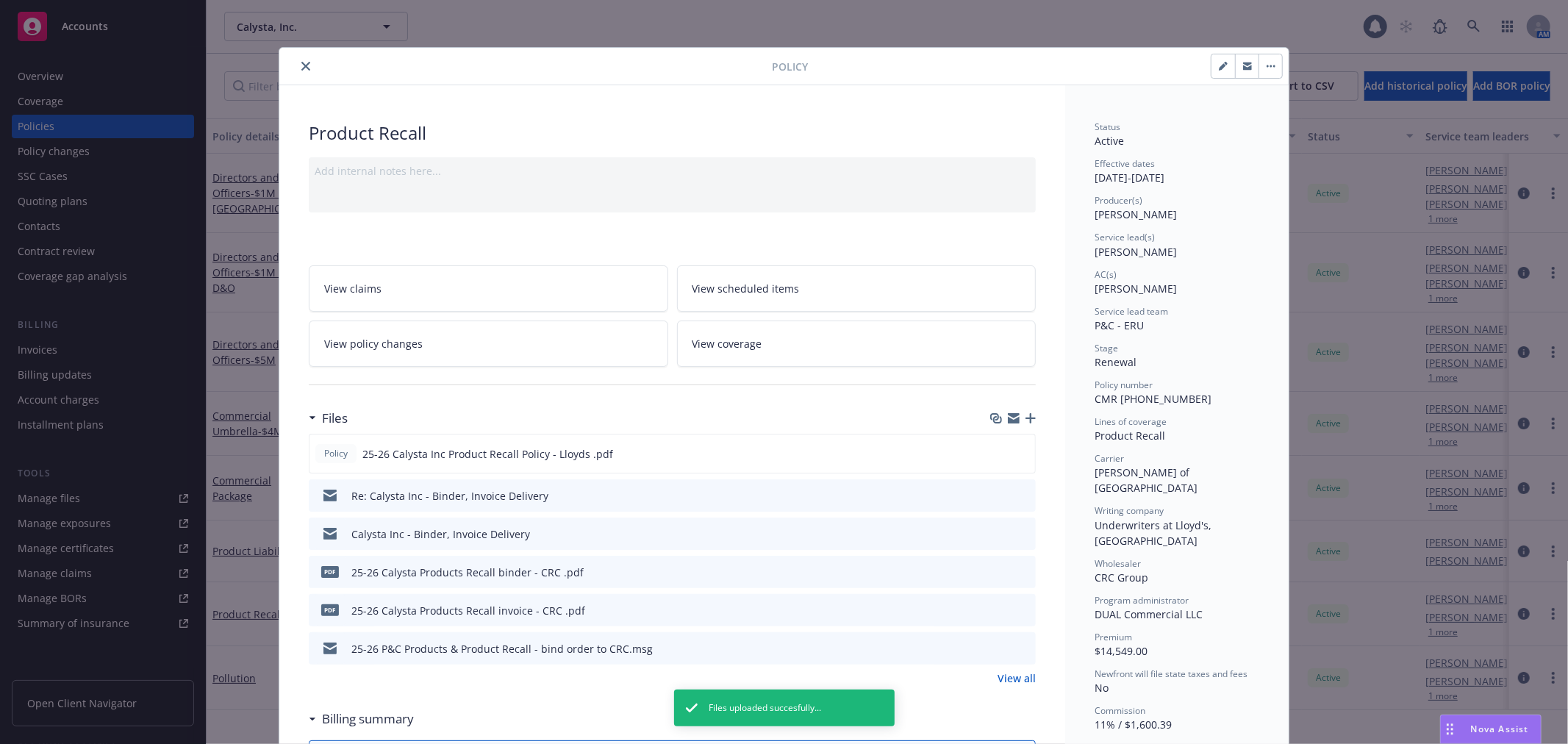
click at [1019, 502] on button at bounding box center [1023, 495] width 13 height 15
click at [1019, 496] on icon "preview file" at bounding box center [1022, 495] width 13 height 11
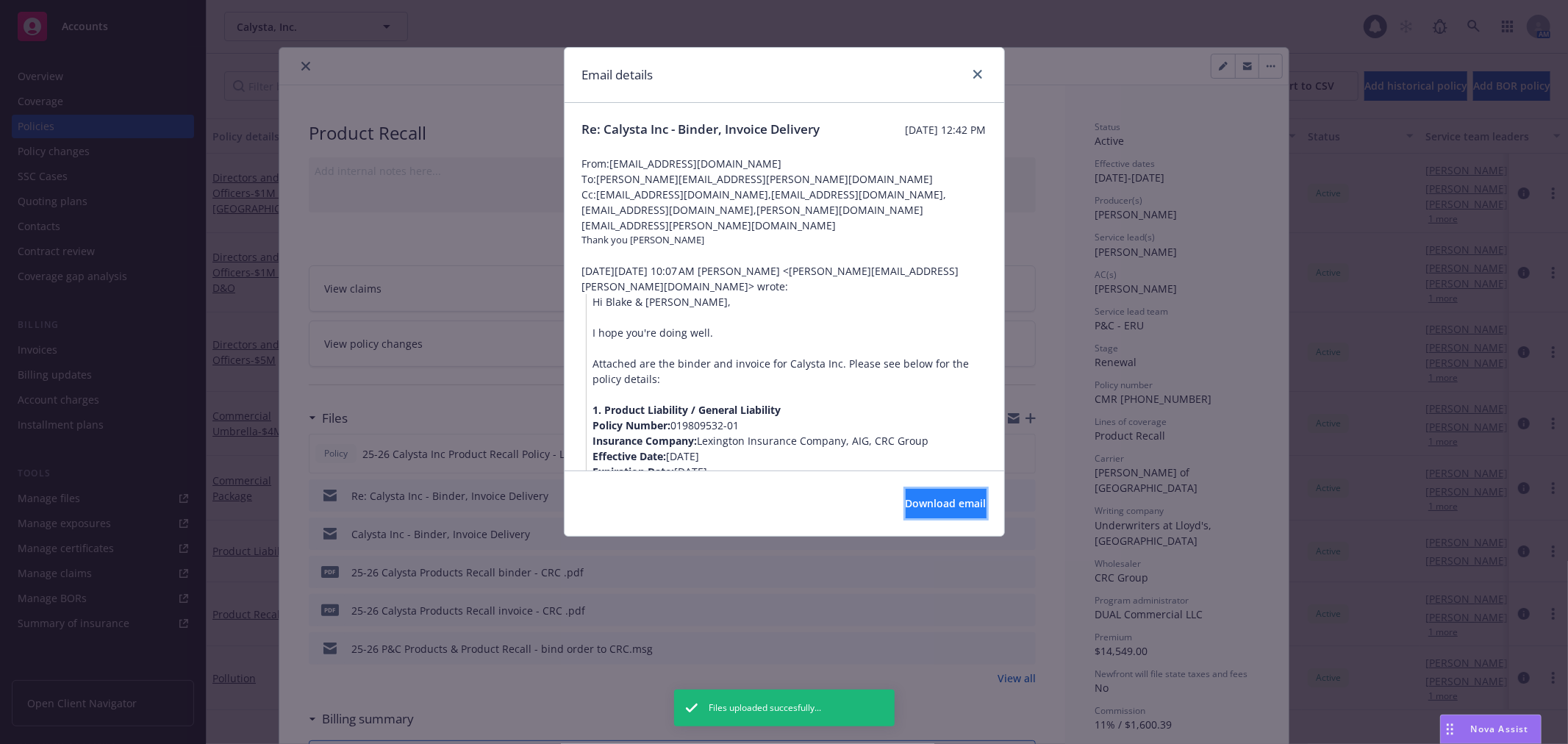
click at [965, 490] on button "Download email" at bounding box center [946, 503] width 81 height 30
click at [965, 505] on button "Download email" at bounding box center [946, 503] width 81 height 30
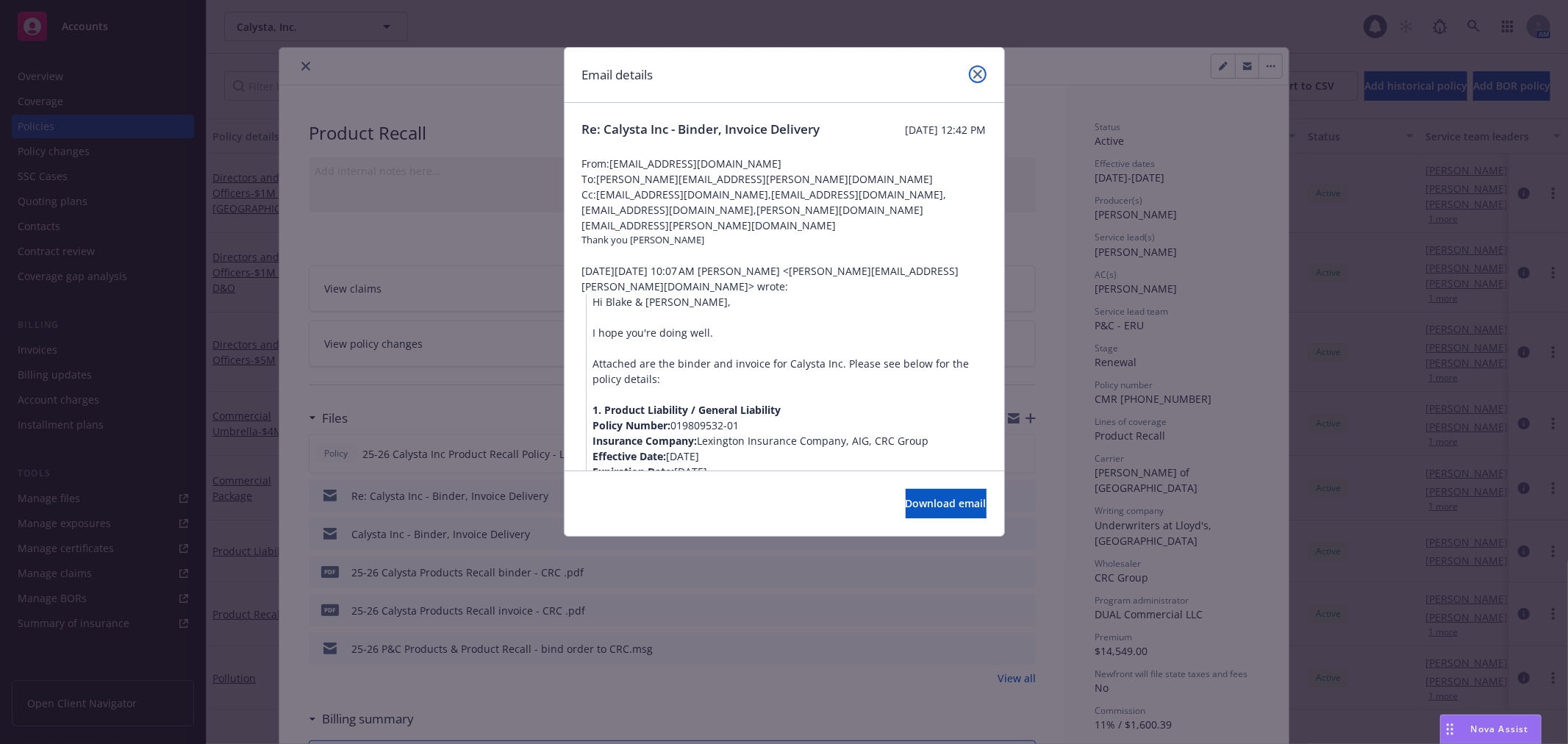
click at [975, 70] on icon "close" at bounding box center [978, 74] width 9 height 9
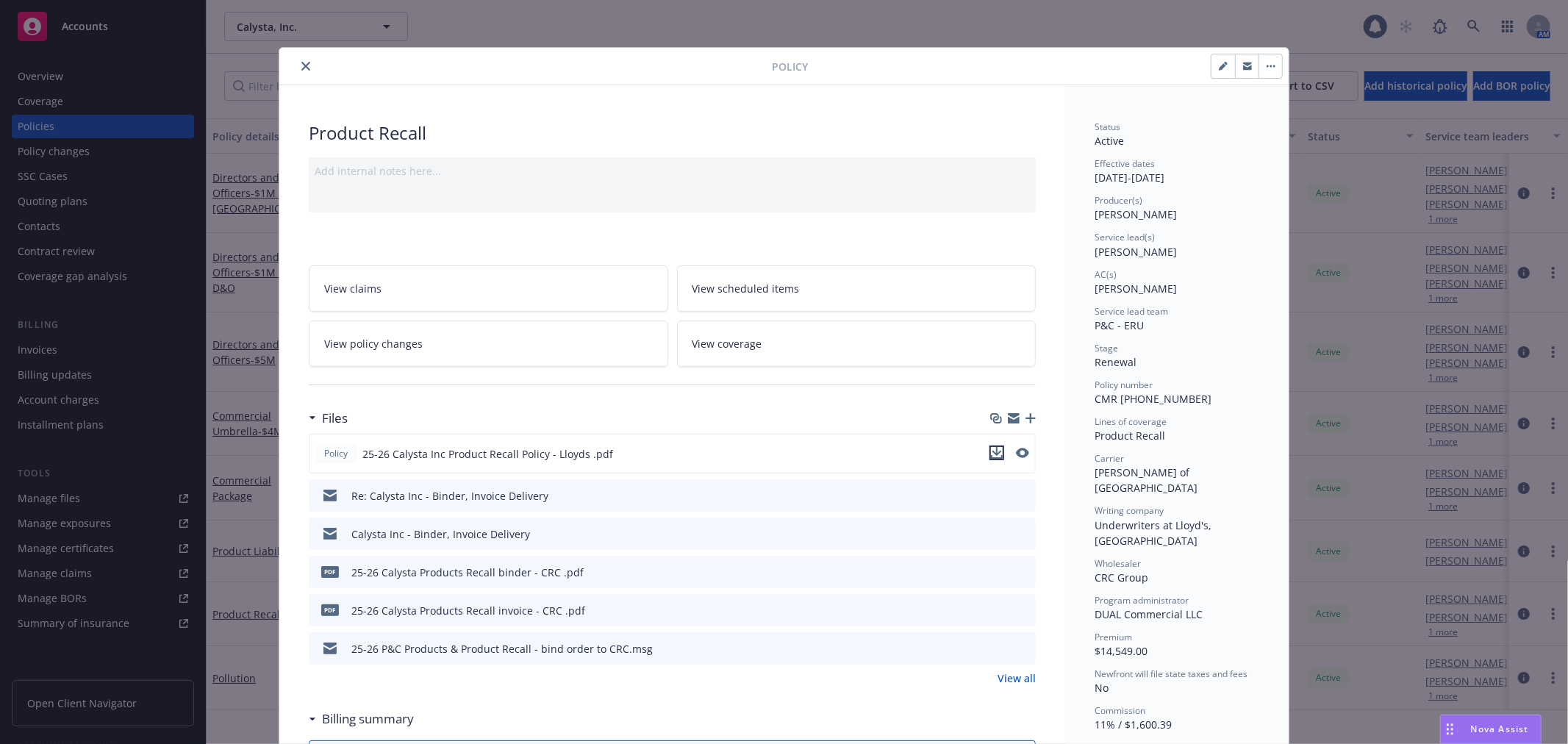
click at [991, 454] on icon "download file" at bounding box center [996, 452] width 11 height 11
click at [285, 68] on div at bounding box center [528, 65] width 486 height 17
